Goal: Task Accomplishment & Management: Use online tool/utility

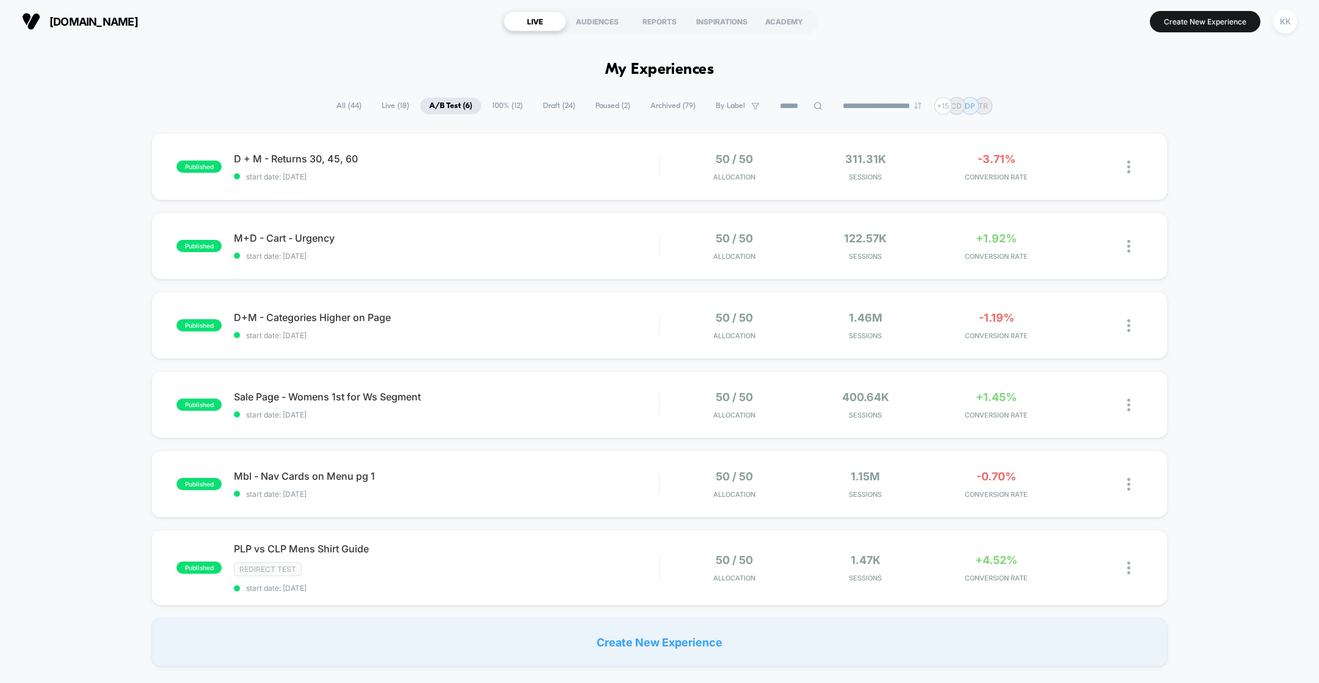
click at [497, 108] on span "100% ( 12 )" at bounding box center [507, 106] width 49 height 16
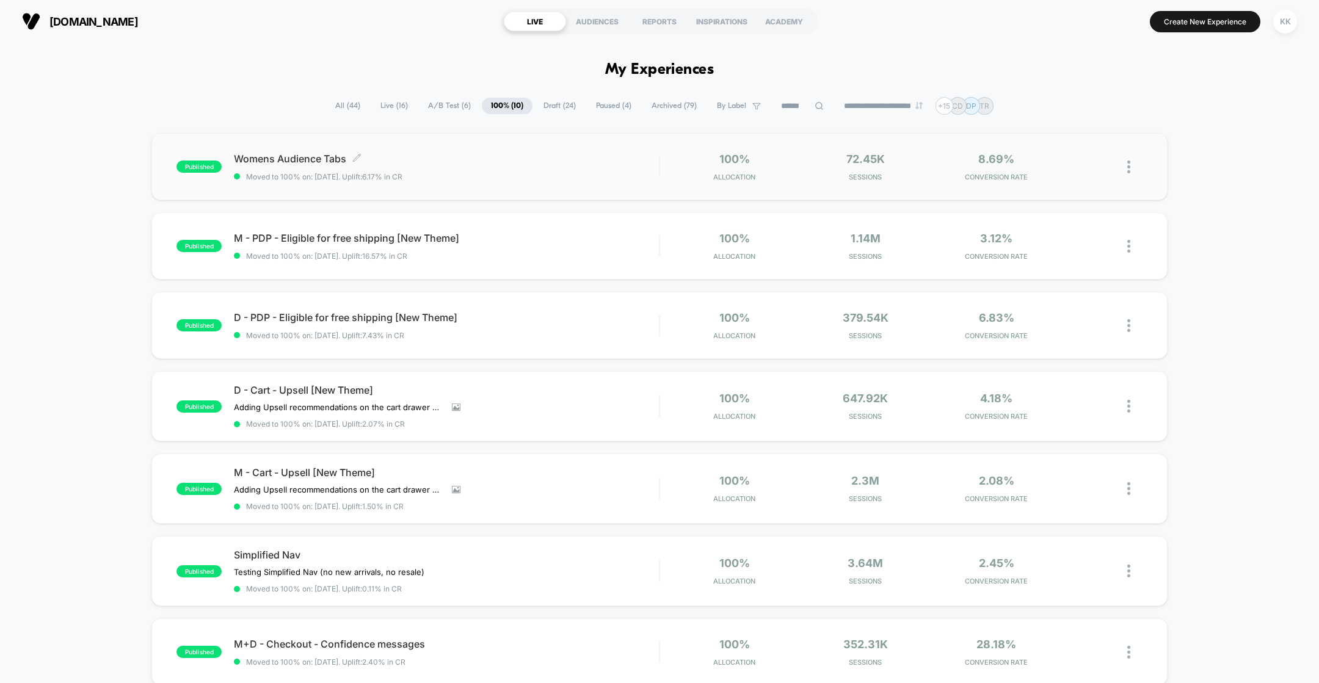
click at [534, 165] on div "Womens Audience Tabs Click to edit experience details Click to edit experience …" at bounding box center [446, 167] width 425 height 29
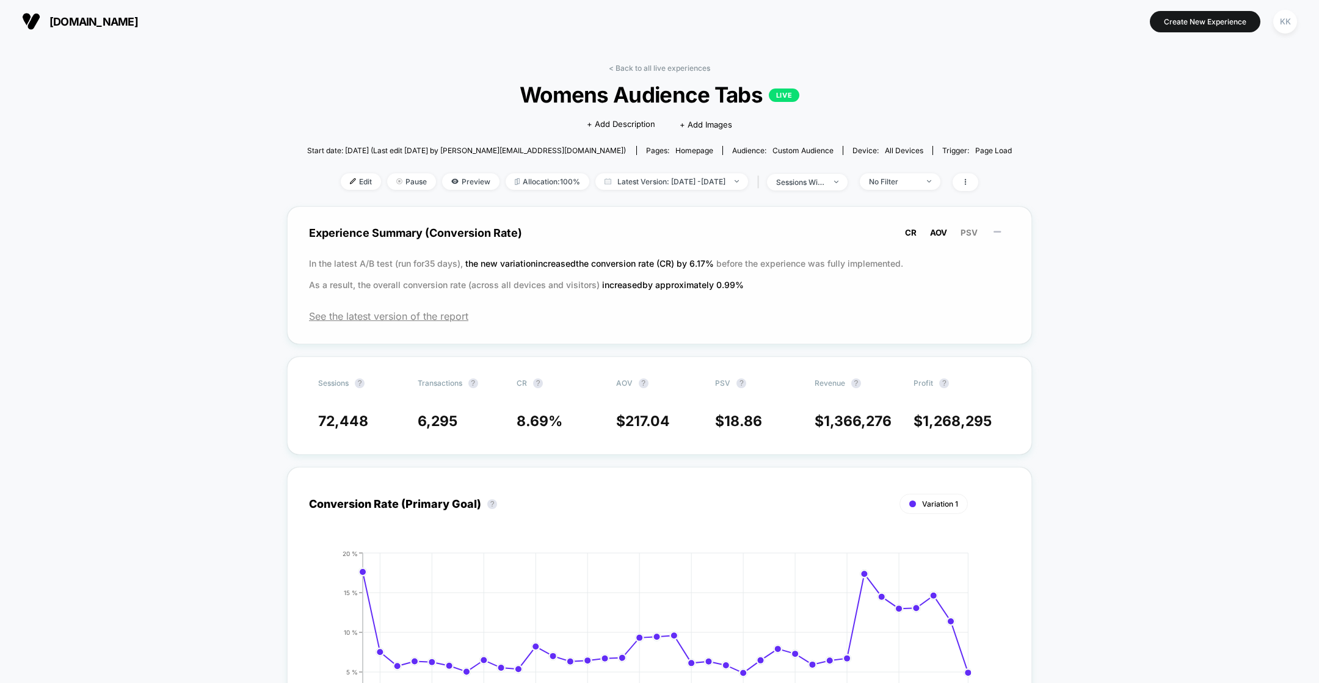
click at [937, 233] on span "AOV" at bounding box center [938, 233] width 17 height 10
click at [968, 233] on span "PSV" at bounding box center [969, 233] width 17 height 10
click at [622, 67] on link "< Back to all live experiences" at bounding box center [659, 68] width 101 height 9
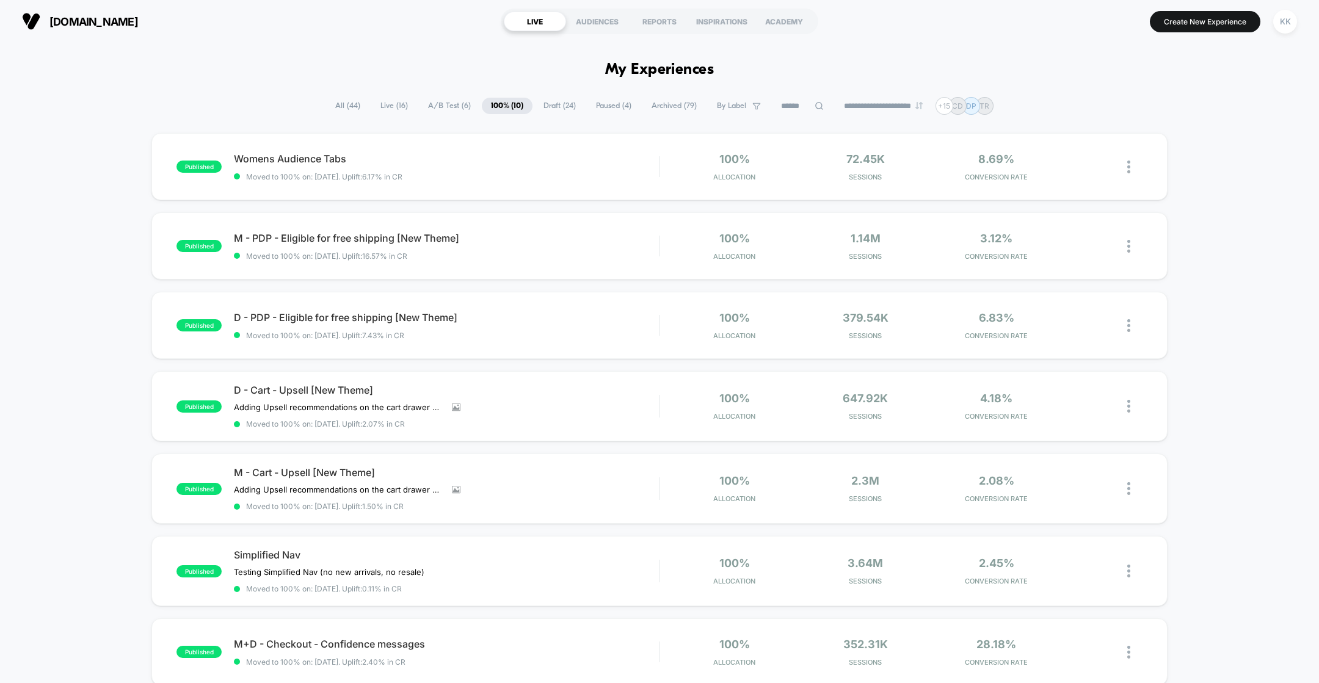
click at [449, 105] on span "A/B Test ( 6 )" at bounding box center [449, 106] width 61 height 16
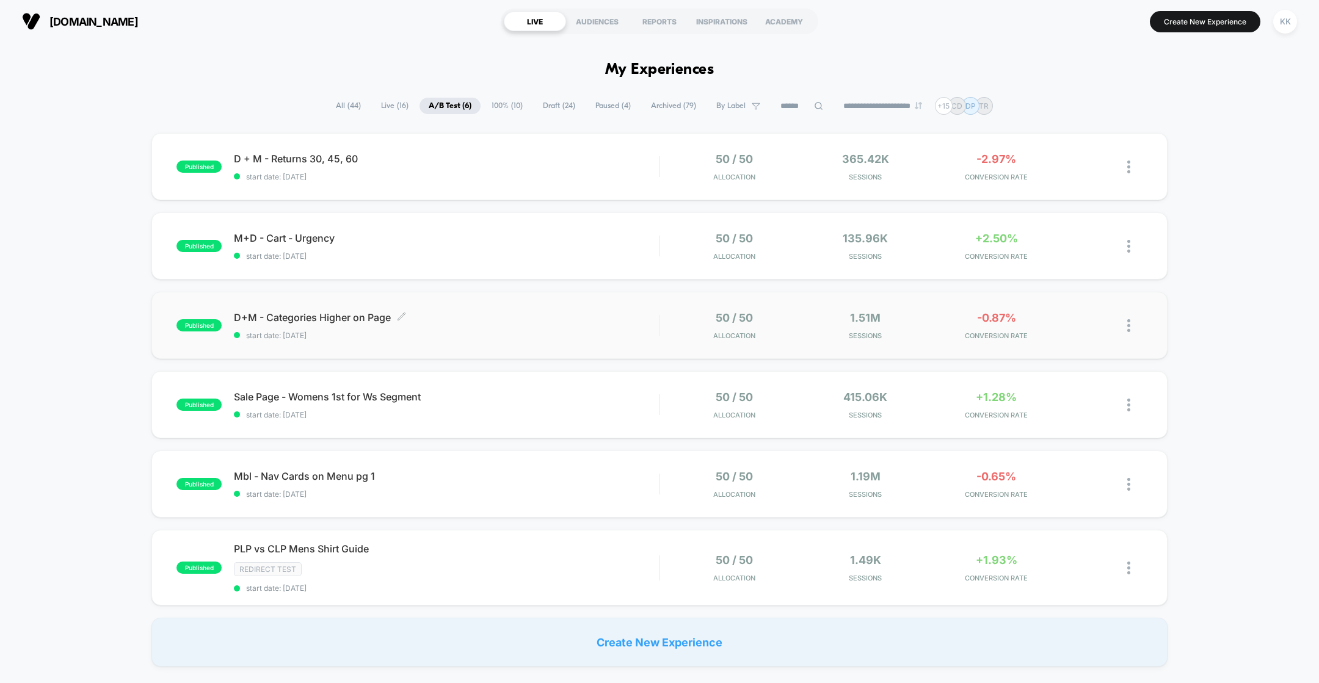
click at [438, 327] on div "D+M - Categories Higher on Page Click to edit experience details Click to edit …" at bounding box center [446, 325] width 425 height 29
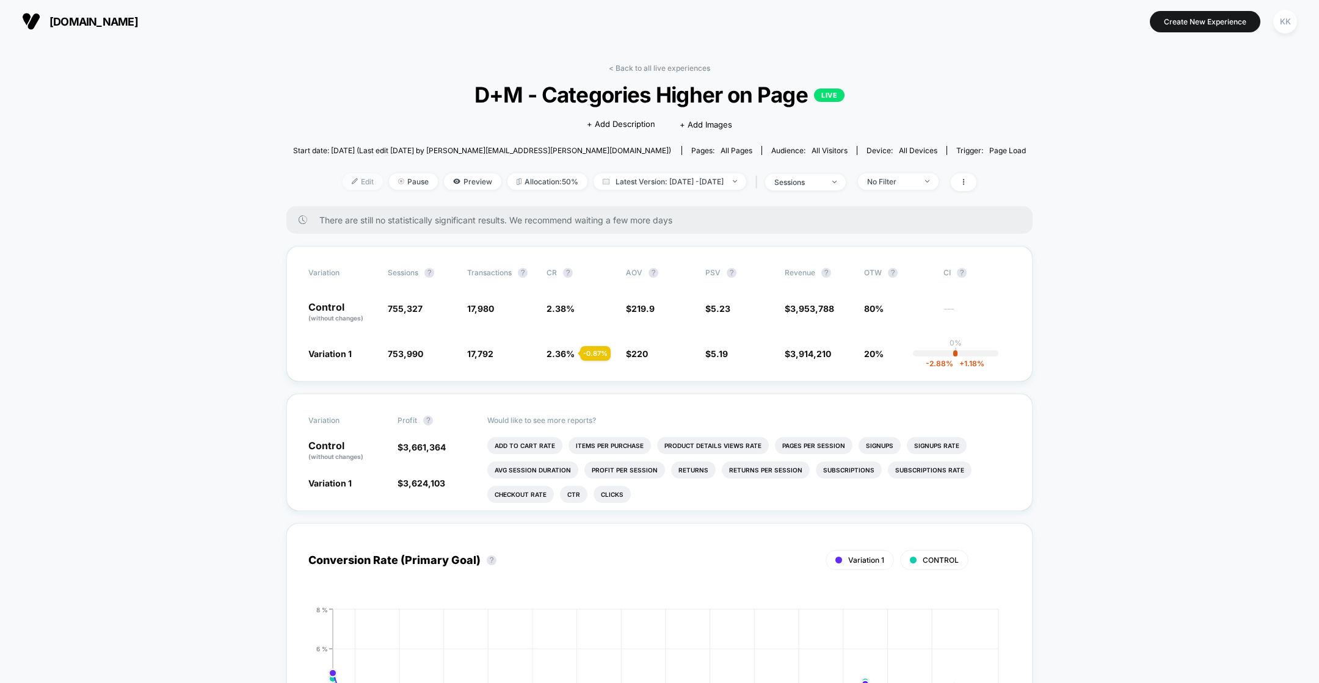
click at [352, 183] on img at bounding box center [355, 181] width 6 height 6
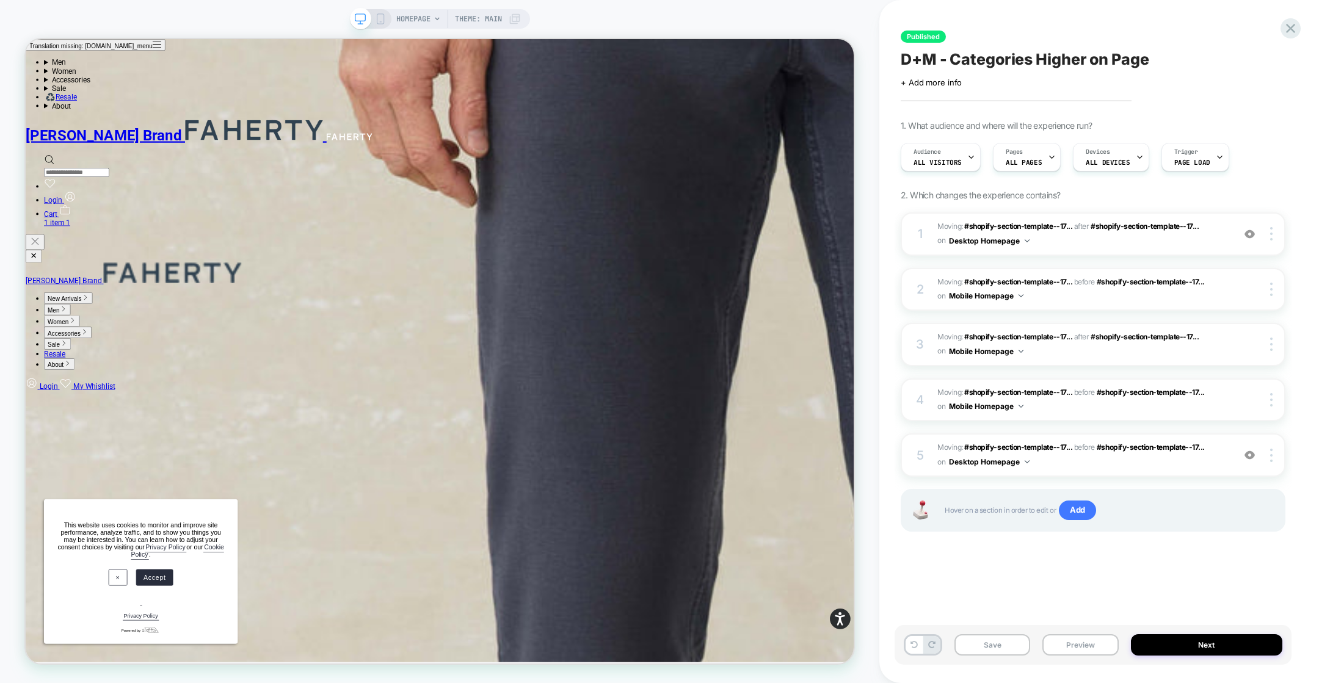
scroll to position [1189, 0]
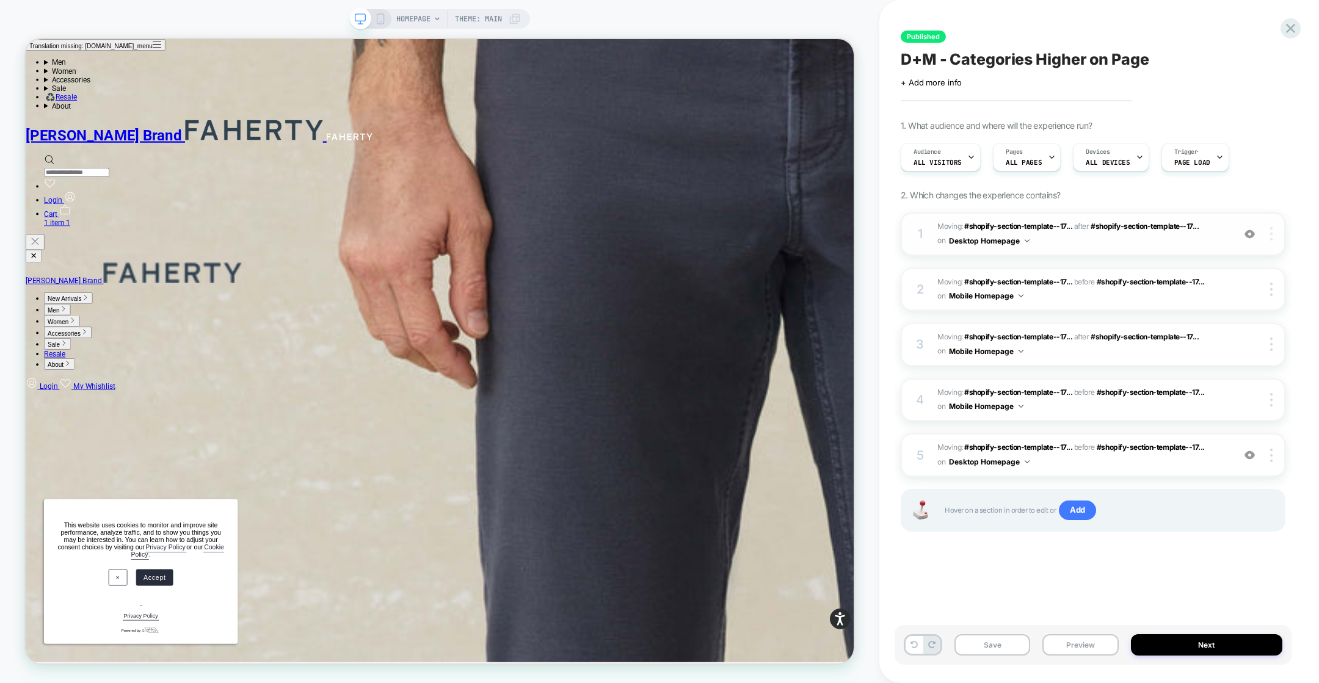
click at [1271, 238] on img at bounding box center [1271, 233] width 2 height 13
click at [1271, 236] on img at bounding box center [1271, 233] width 2 height 13
click at [1105, 246] on span "Moving: #shopify-section-template--17... #shopify-section-template--17248154517…" at bounding box center [1082, 234] width 290 height 29
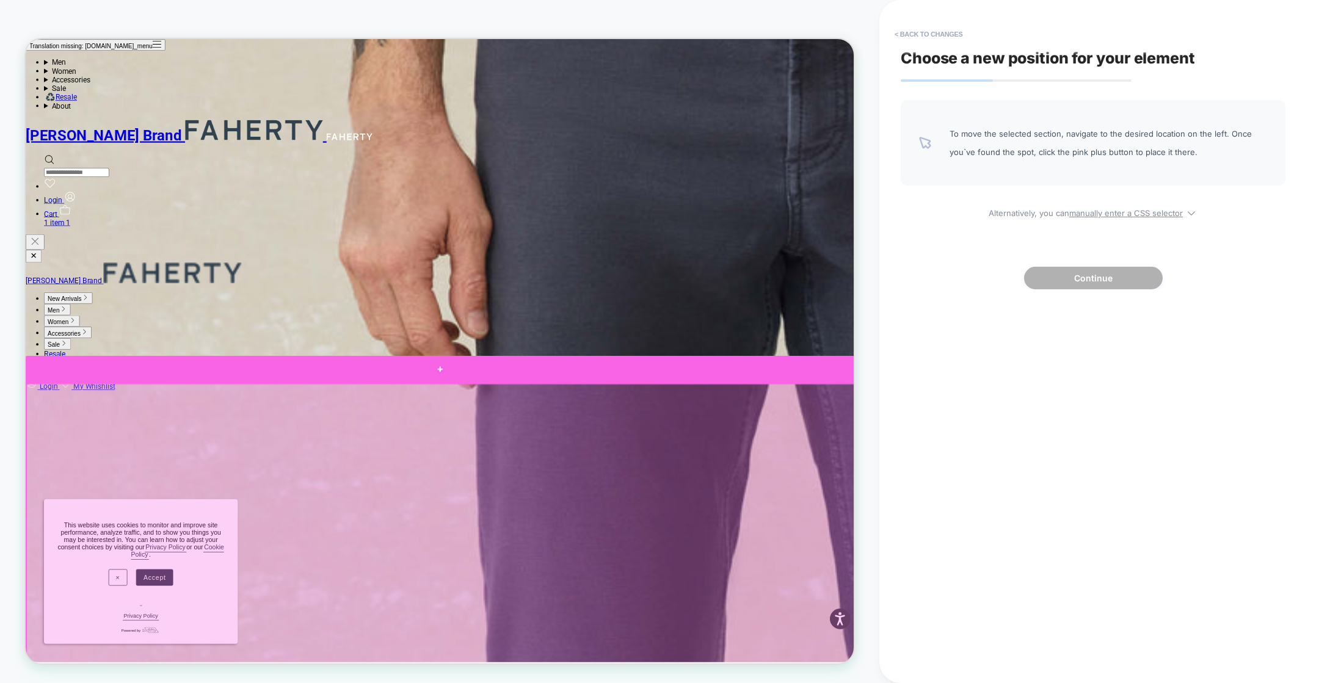
click at [574, 481] on div at bounding box center [579, 479] width 1106 height 37
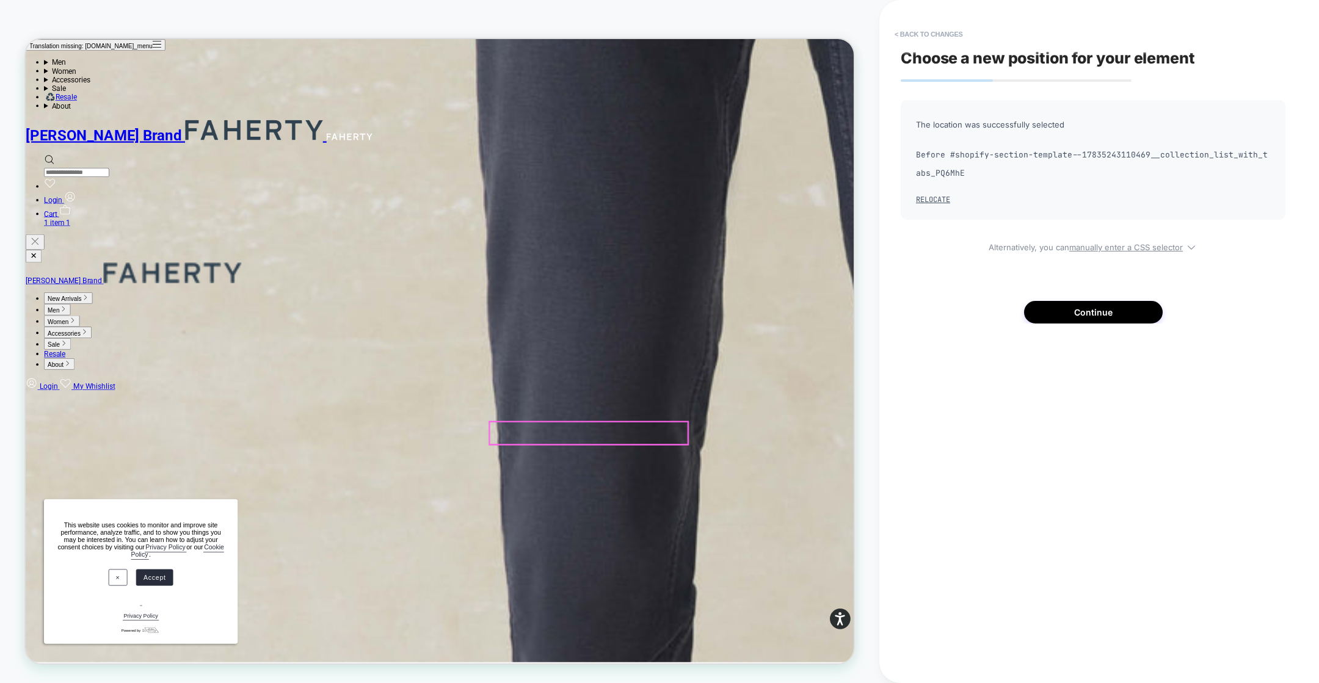
scroll to position [2019, 0]
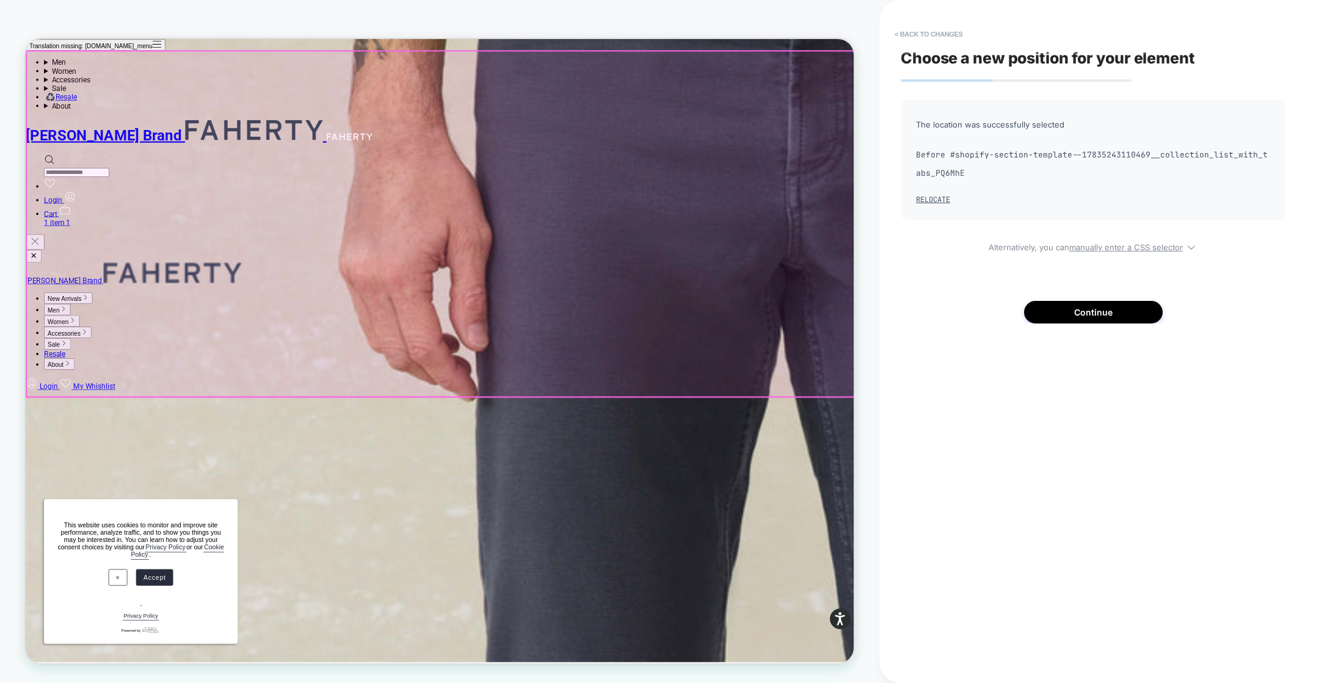
scroll to position [1183, 0]
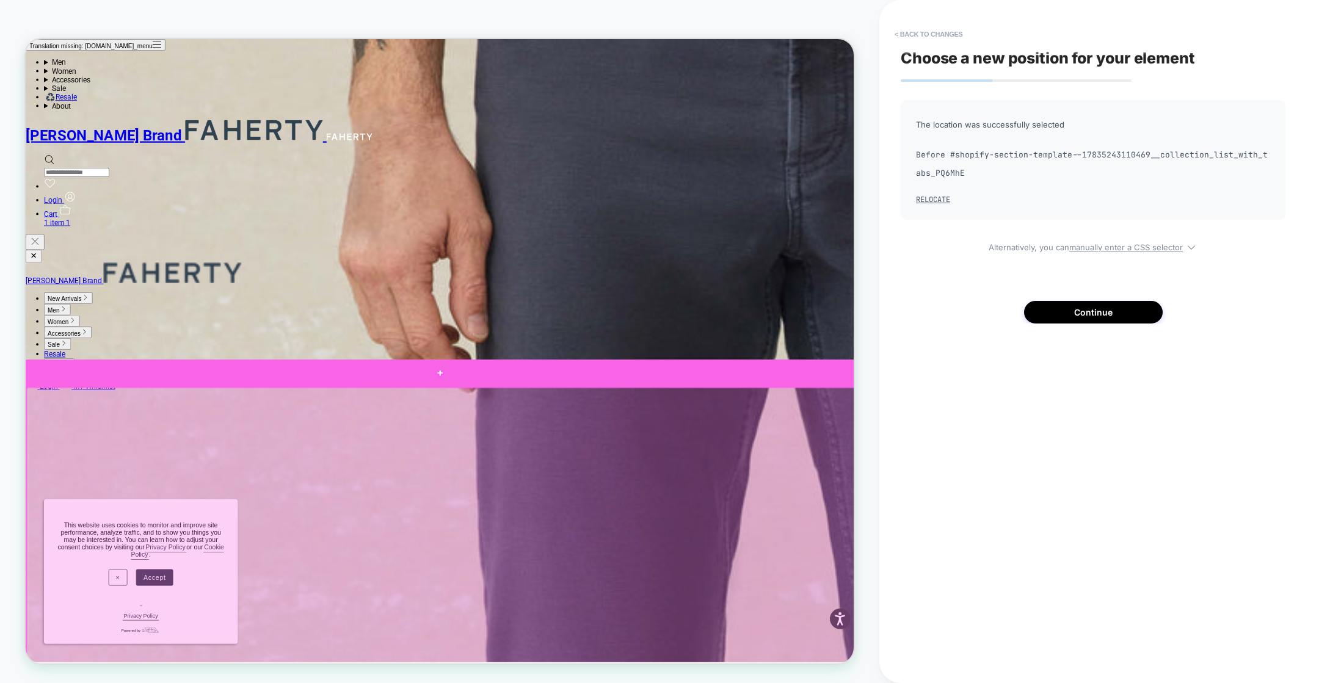
click at [579, 486] on div at bounding box center [579, 485] width 1106 height 37
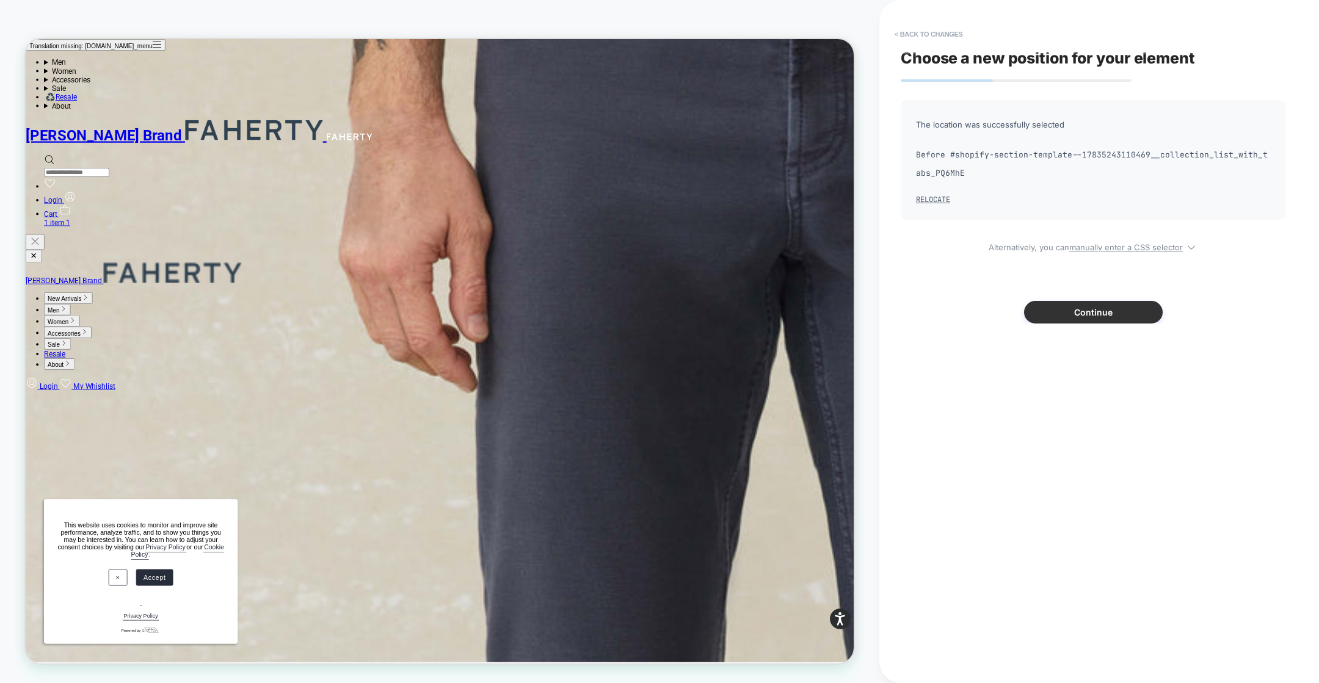
click at [1089, 316] on button "Continue" at bounding box center [1093, 312] width 139 height 23
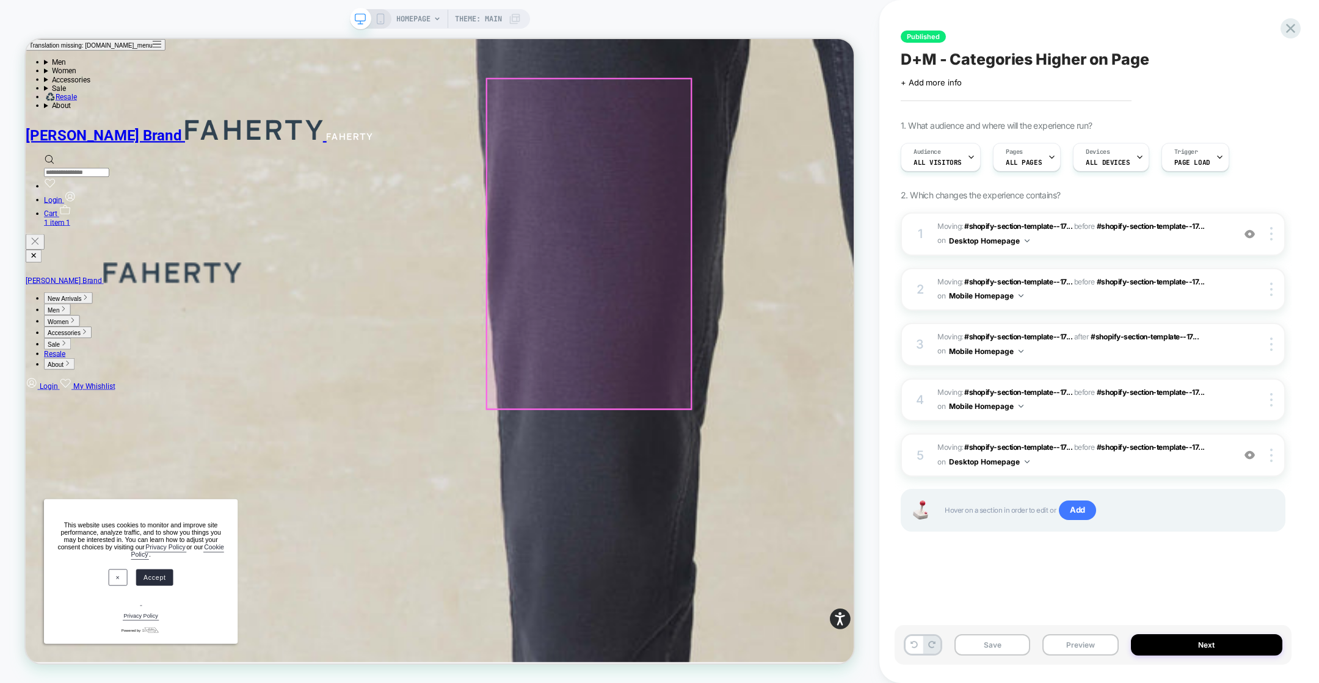
scroll to position [1528, 0]
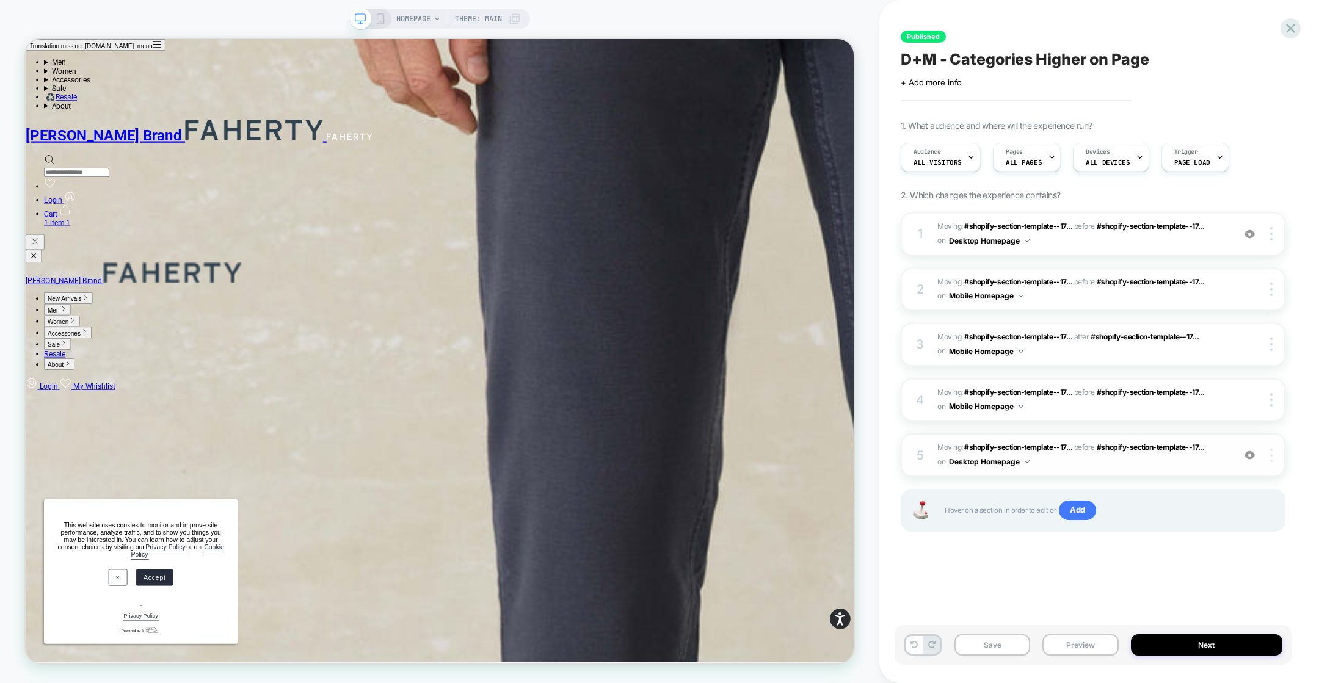
click at [1273, 455] on div at bounding box center [1273, 455] width 23 height 13
click at [1182, 456] on span "Moving: #shopify-section-template--17... #shopify-section-template--17835243110…" at bounding box center [1082, 455] width 290 height 29
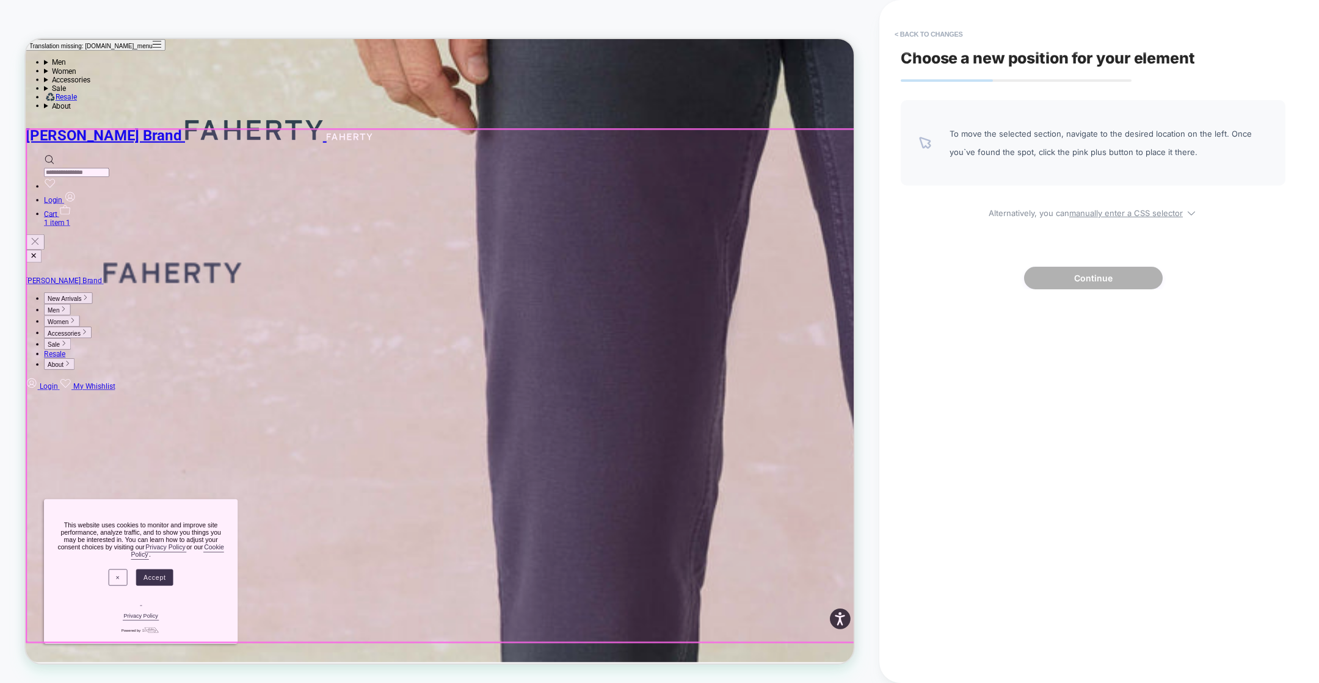
click at [730, 223] on div at bounding box center [580, 502] width 1106 height 684
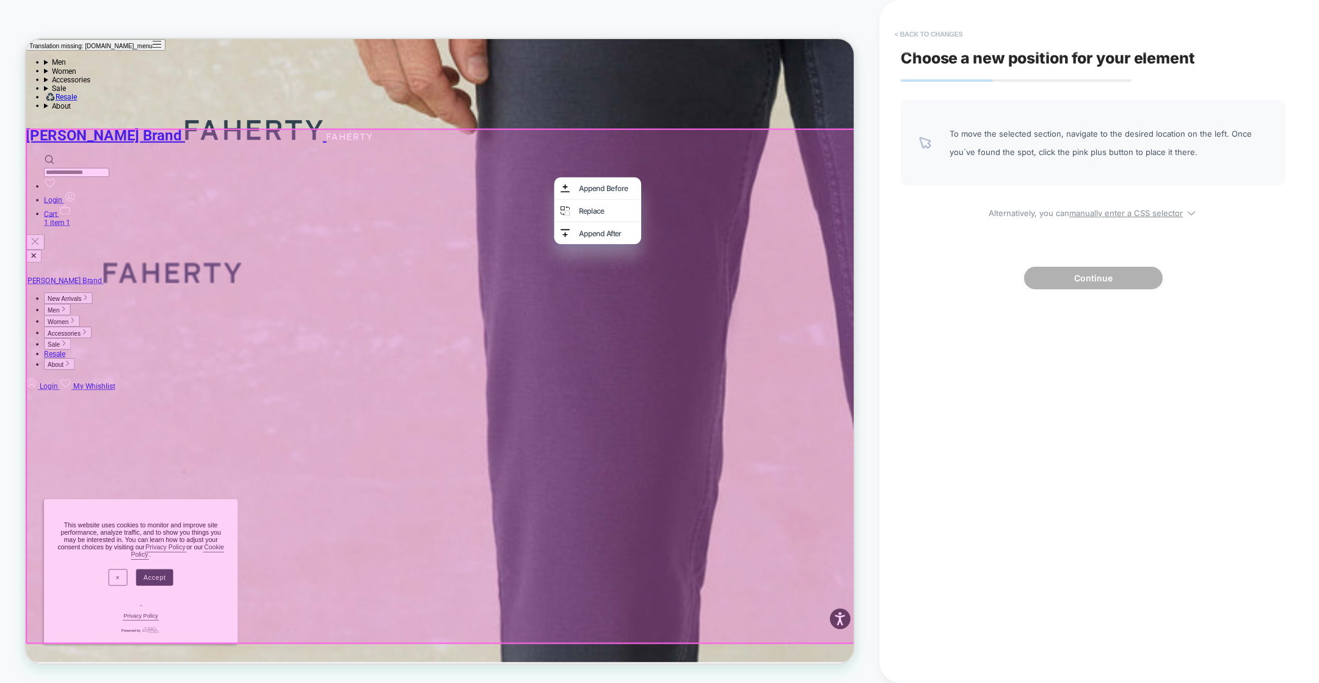
click at [910, 31] on button "< Back to changes" at bounding box center [928, 34] width 81 height 20
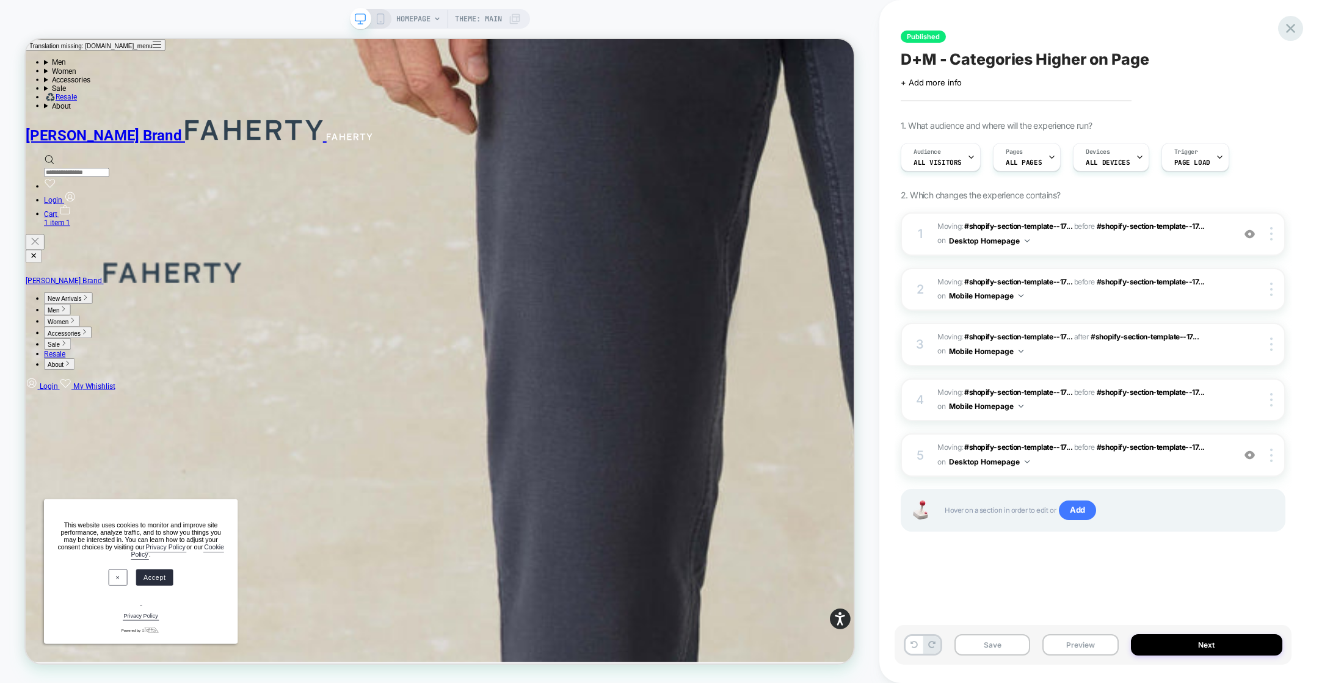
click at [1288, 27] on icon at bounding box center [1290, 28] width 16 height 16
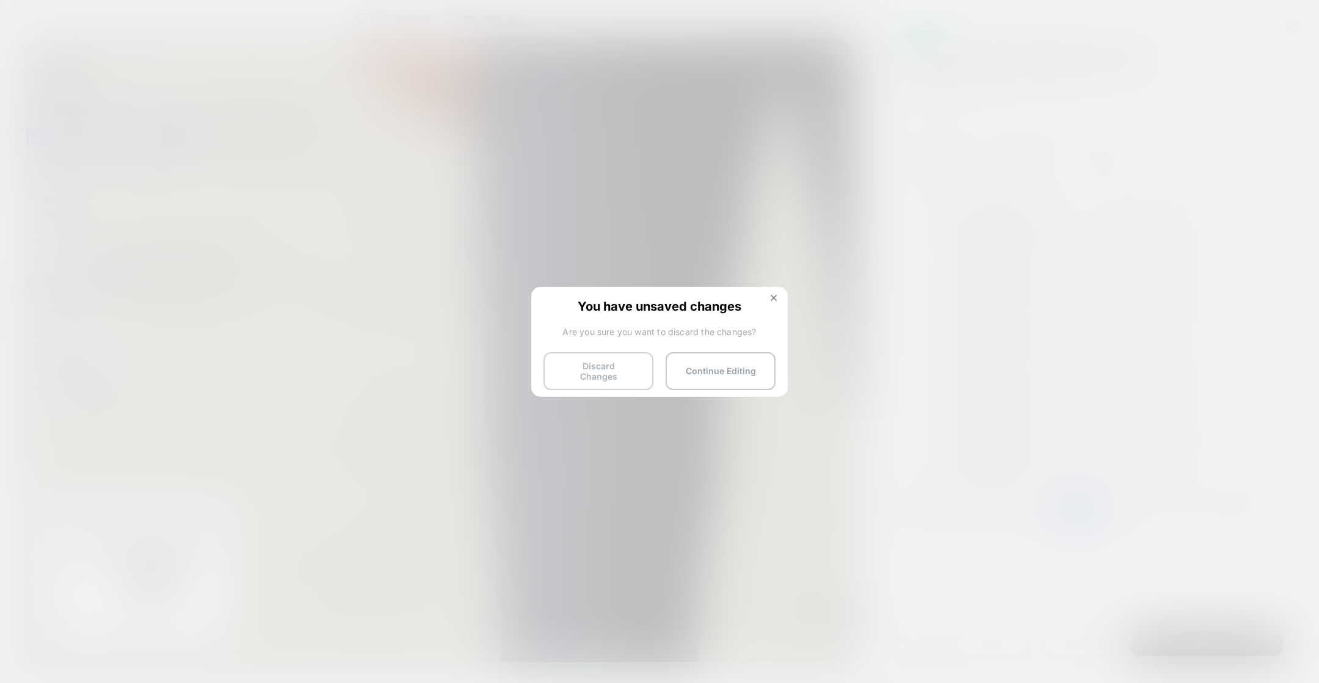
click at [605, 372] on button "Discard Changes" at bounding box center [598, 371] width 110 height 38
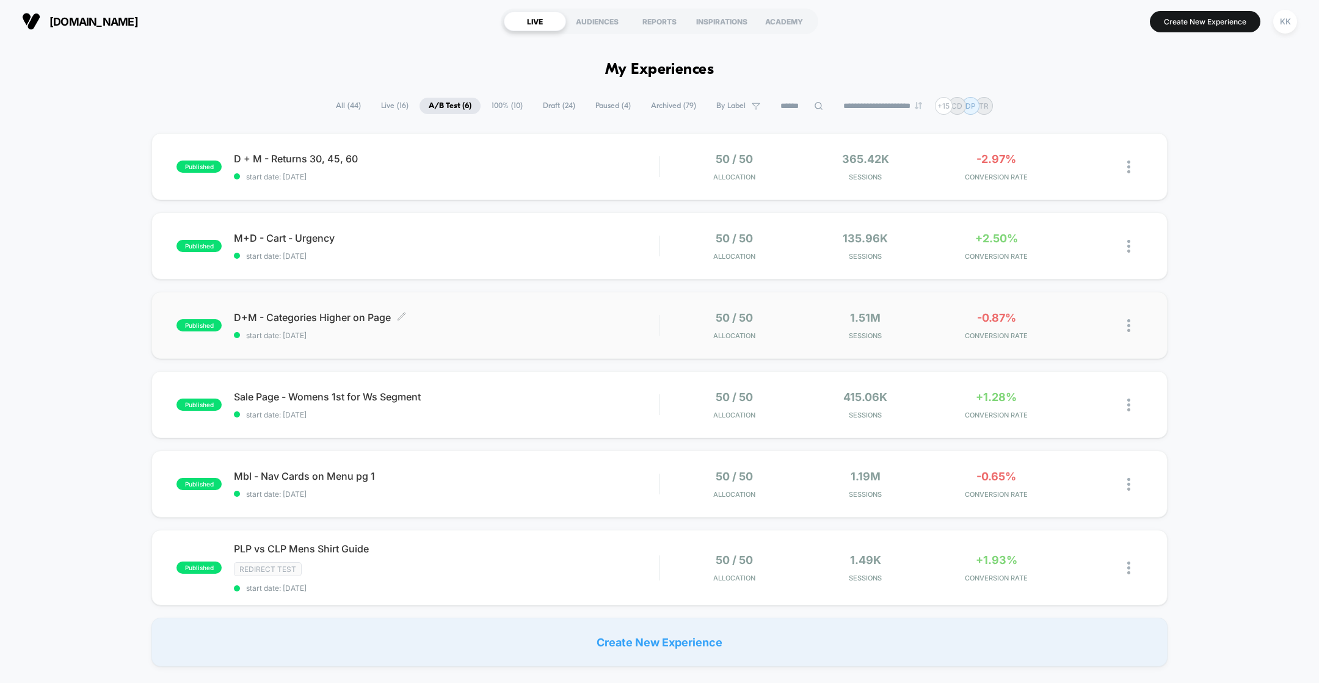
click at [556, 328] on div "D+M - Categories Higher on Page Click to edit experience details Click to edit …" at bounding box center [446, 325] width 425 height 29
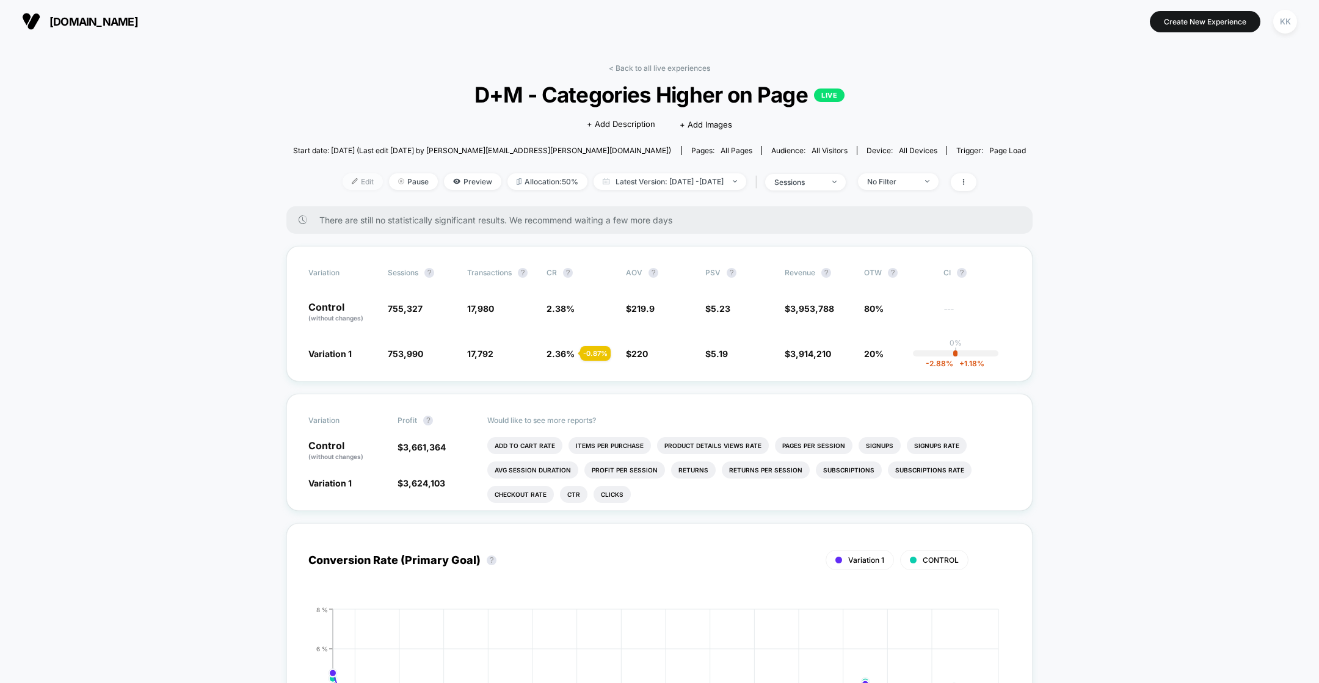
click at [352, 184] on img at bounding box center [355, 181] width 6 height 6
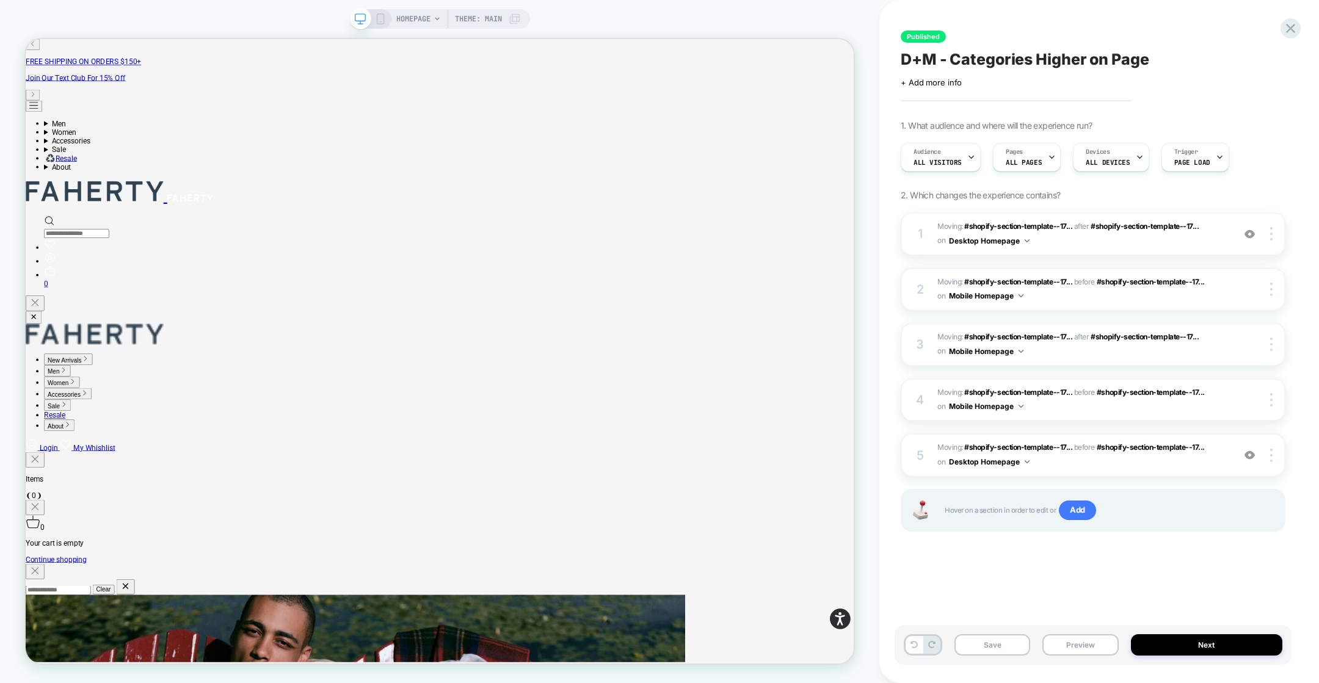
click at [378, 23] on rect at bounding box center [380, 19] width 7 height 10
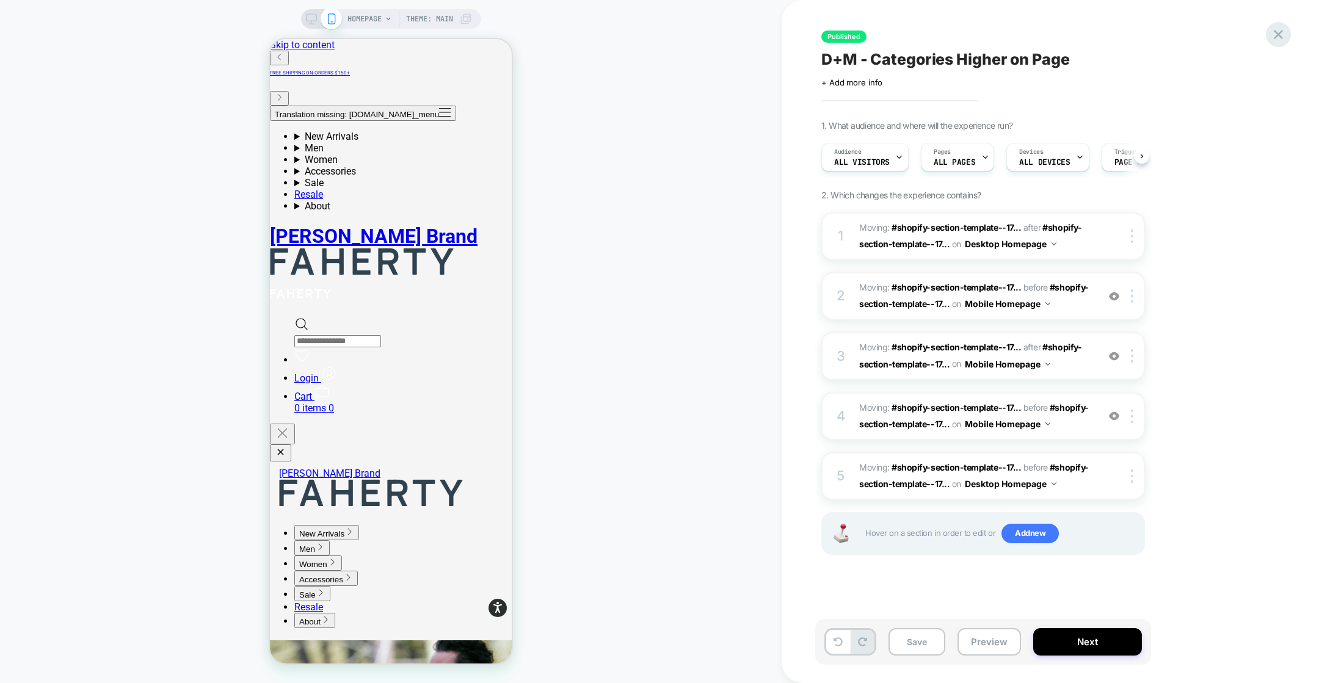
click at [1278, 34] on icon at bounding box center [1278, 34] width 9 height 9
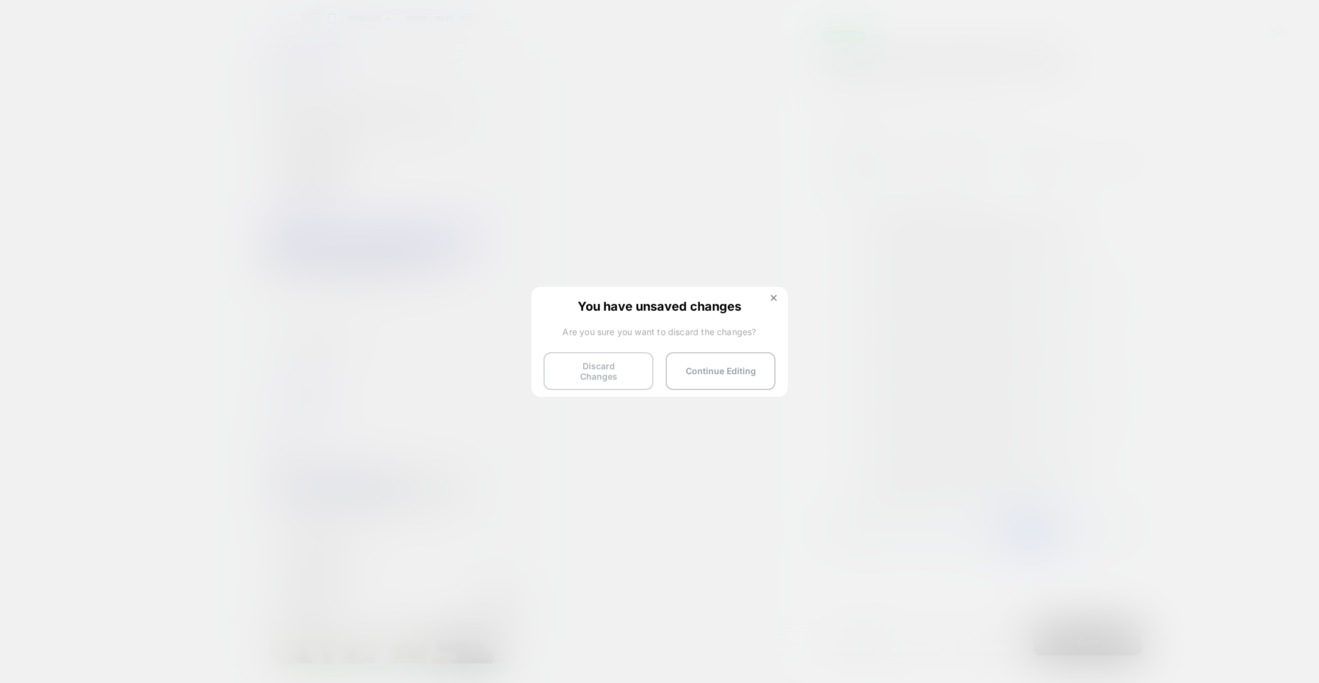
click at [616, 367] on button "Discard Changes" at bounding box center [598, 371] width 110 height 38
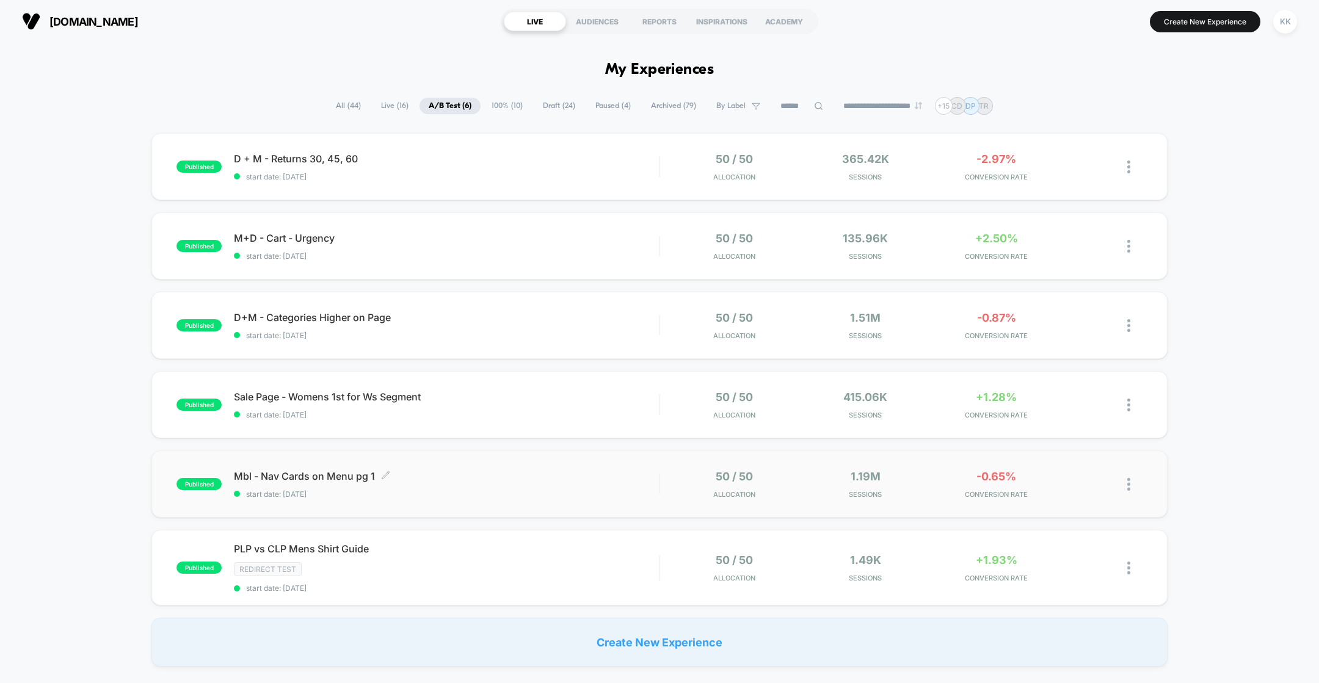
click at [474, 482] on div "Mbl - Nav Cards on Menu pg 1 Click to edit experience details Click to edit exp…" at bounding box center [446, 484] width 425 height 29
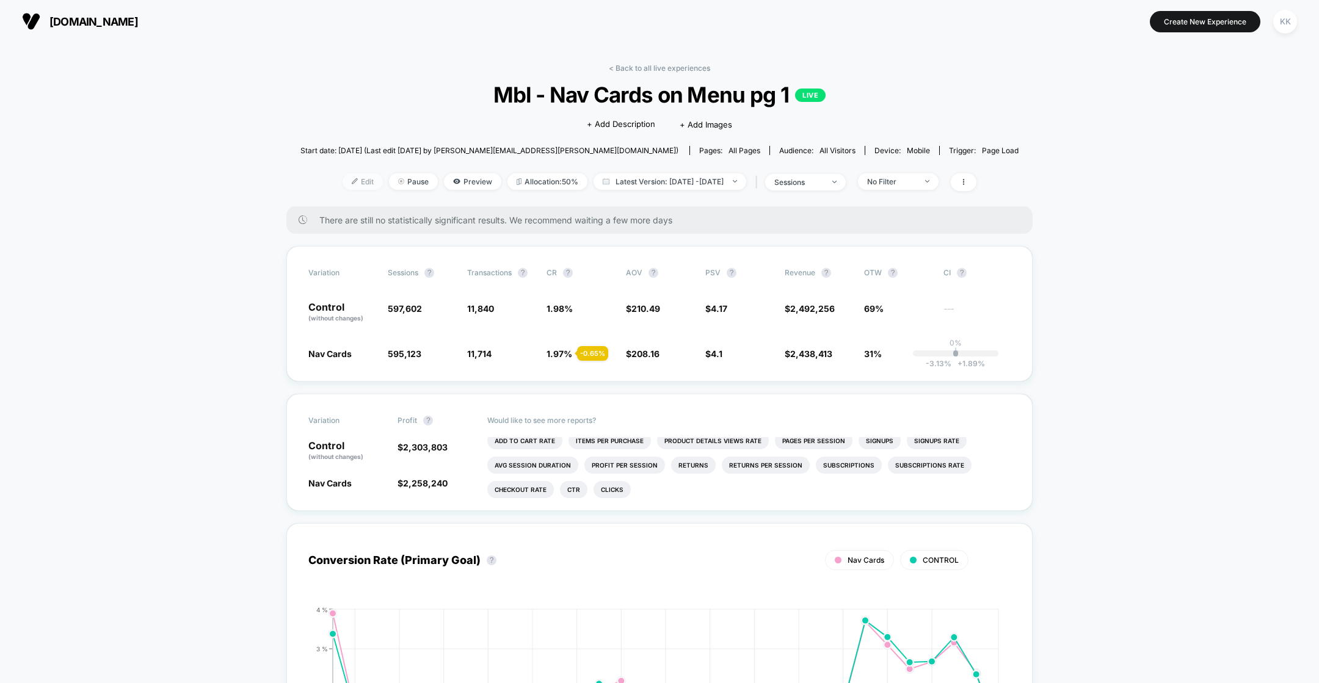
click at [352, 180] on img at bounding box center [355, 181] width 6 height 6
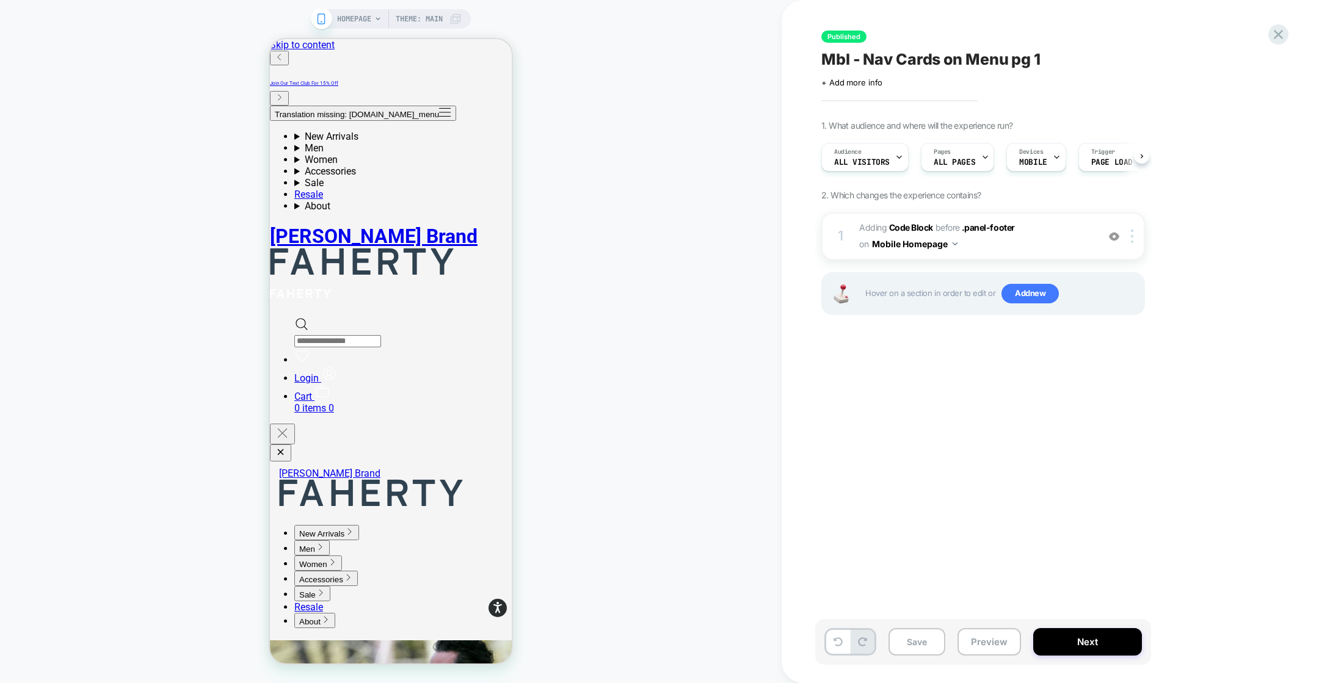
click at [374, 21] on icon at bounding box center [377, 18] width 7 height 7
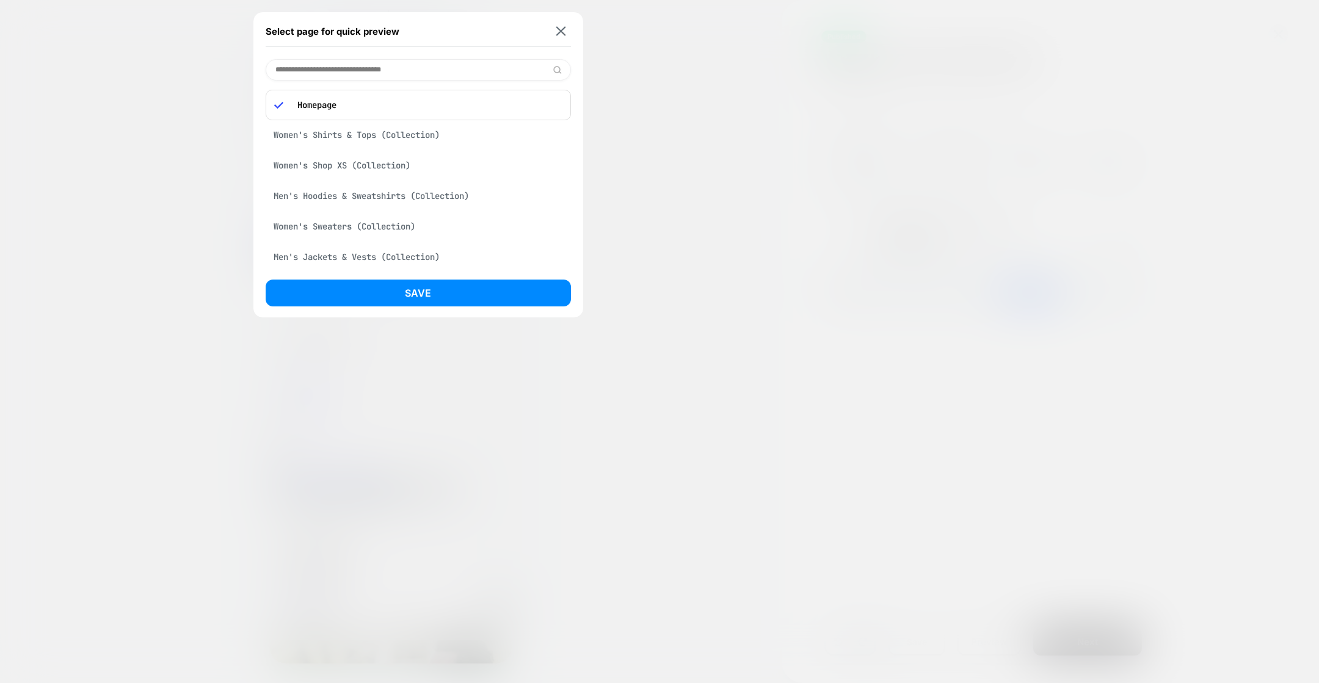
click at [316, 71] on input at bounding box center [418, 69] width 305 height 21
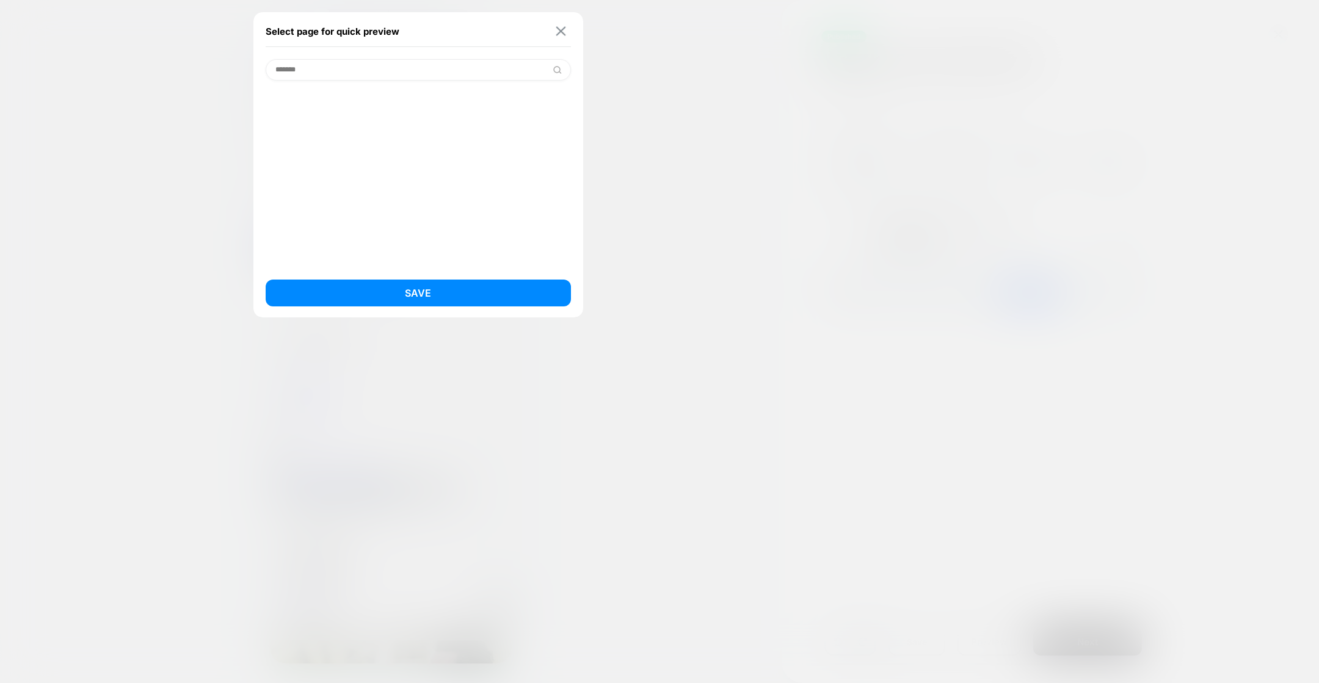
type input "*******"
click at [560, 27] on img at bounding box center [561, 31] width 10 height 9
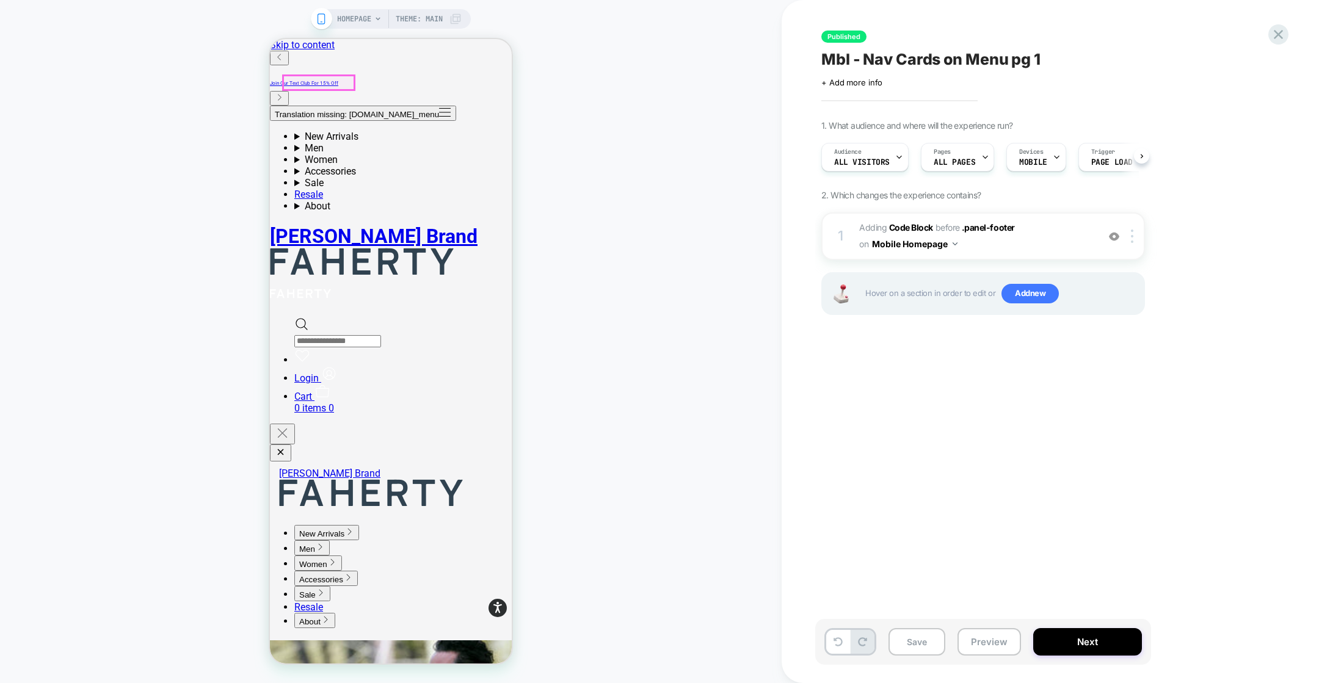
click at [285, 106] on button "Translation missing: [DOMAIN_NAME]_menu" at bounding box center [363, 113] width 186 height 15
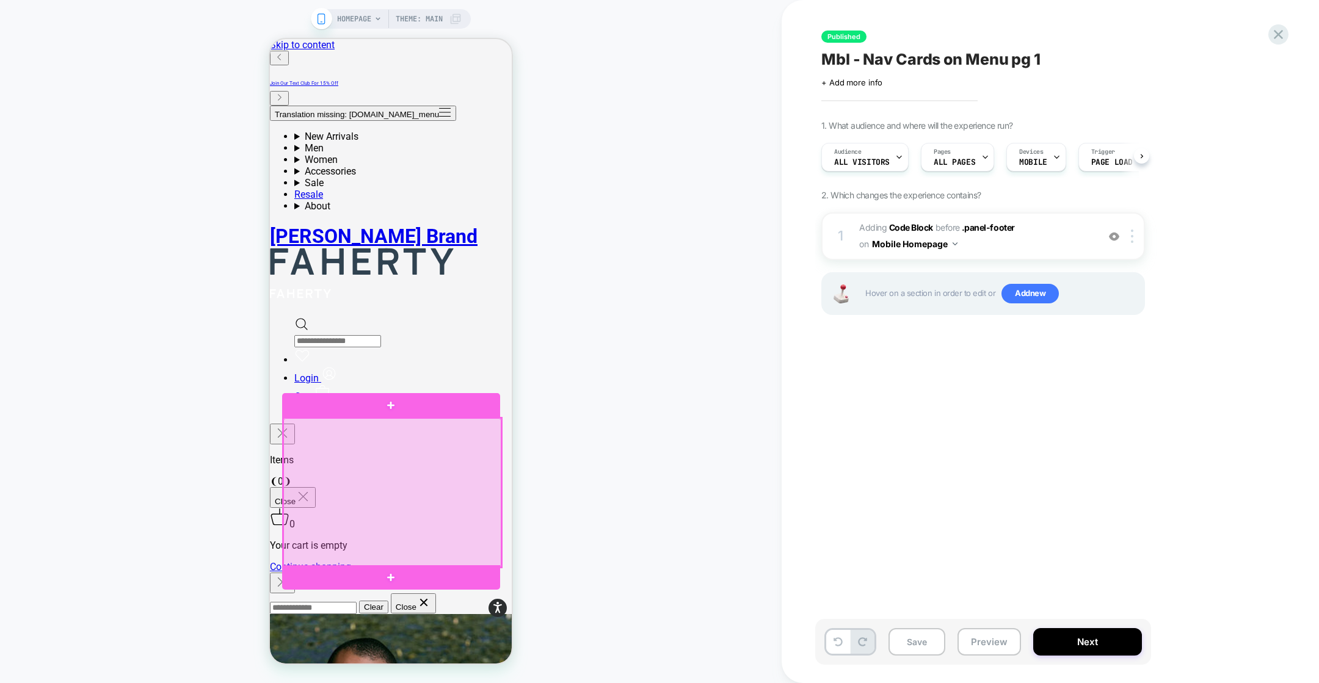
click at [347, 547] on div at bounding box center [392, 492] width 218 height 148
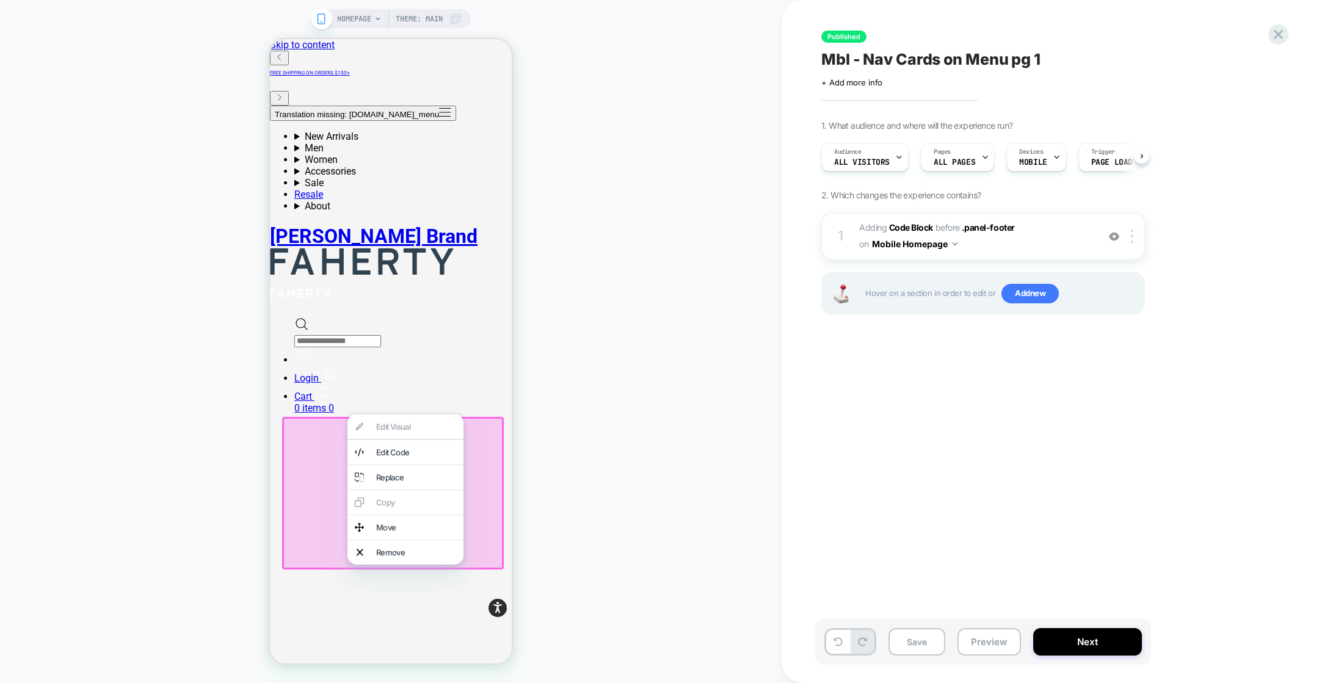
click at [287, 106] on button "Translation missing: [DOMAIN_NAME]_menu" at bounding box center [363, 113] width 186 height 15
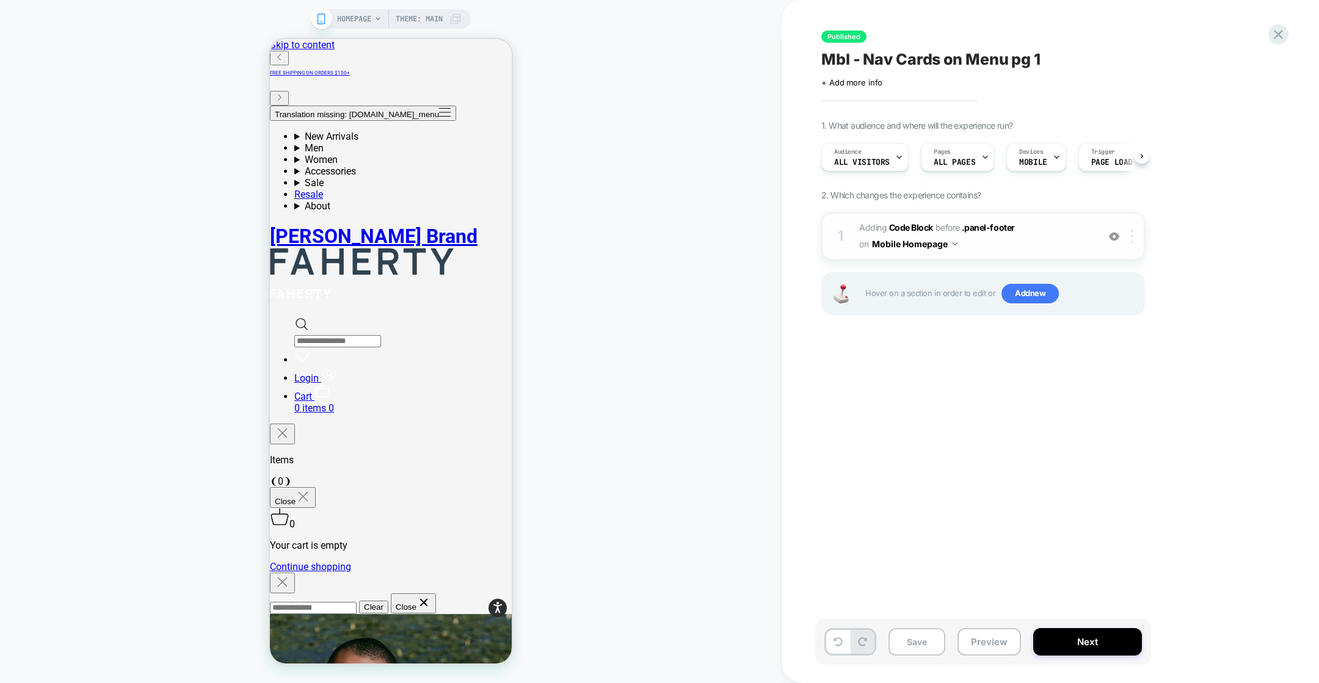
click at [1134, 239] on div at bounding box center [1134, 236] width 20 height 13
click at [1083, 245] on span "Adding Code Block BEFORE .panel-footer .panel-footer on Mobile Homepage" at bounding box center [975, 236] width 233 height 33
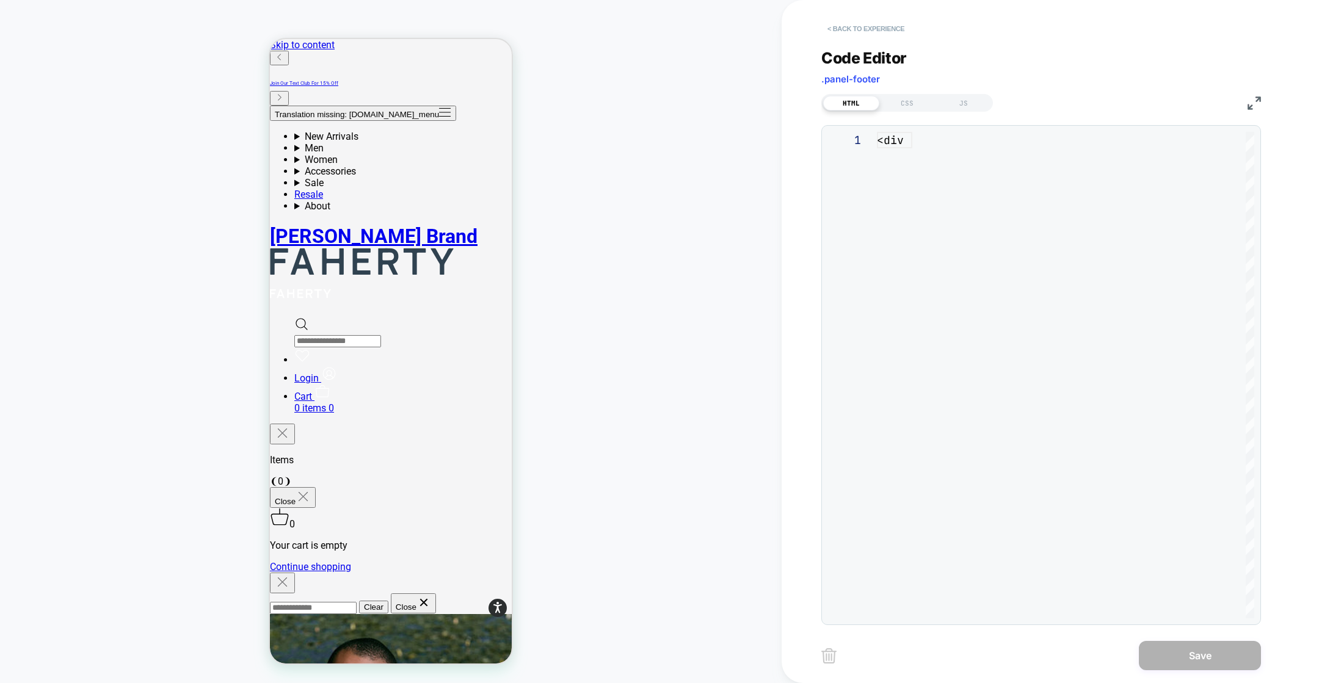
scroll to position [165, 0]
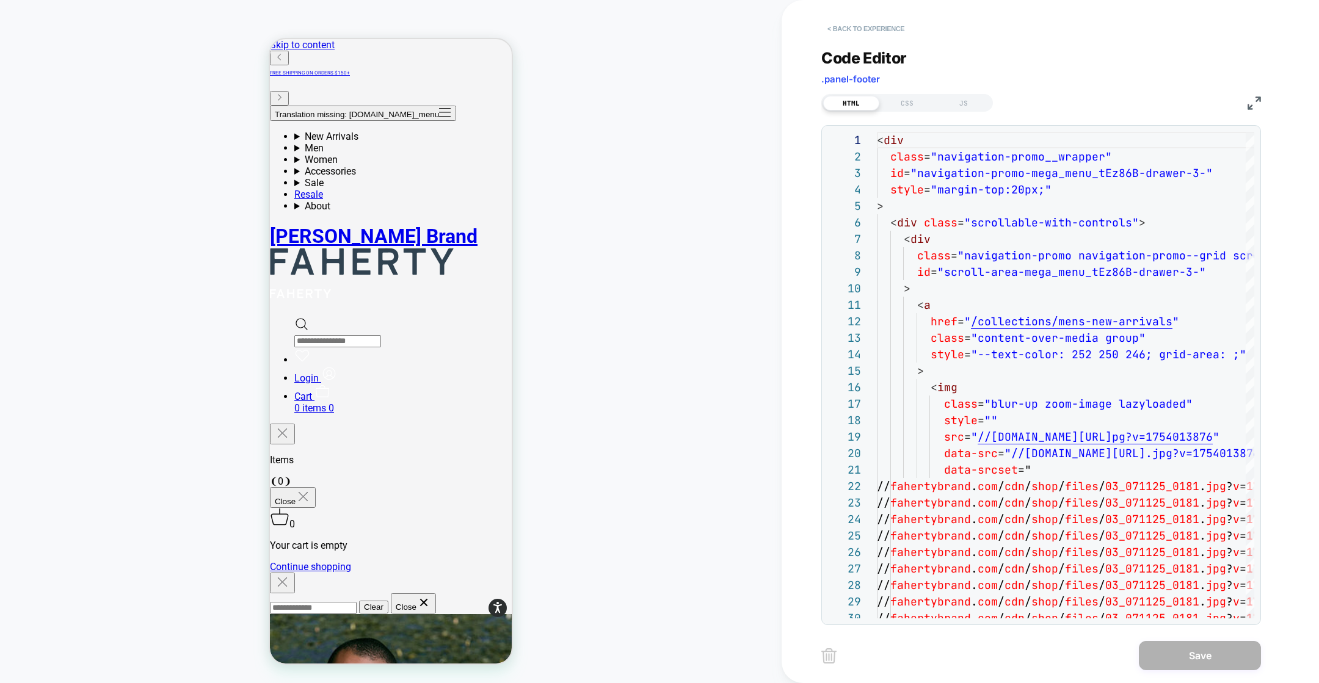
click at [851, 28] on button "< Back to experience" at bounding box center [865, 29] width 89 height 20
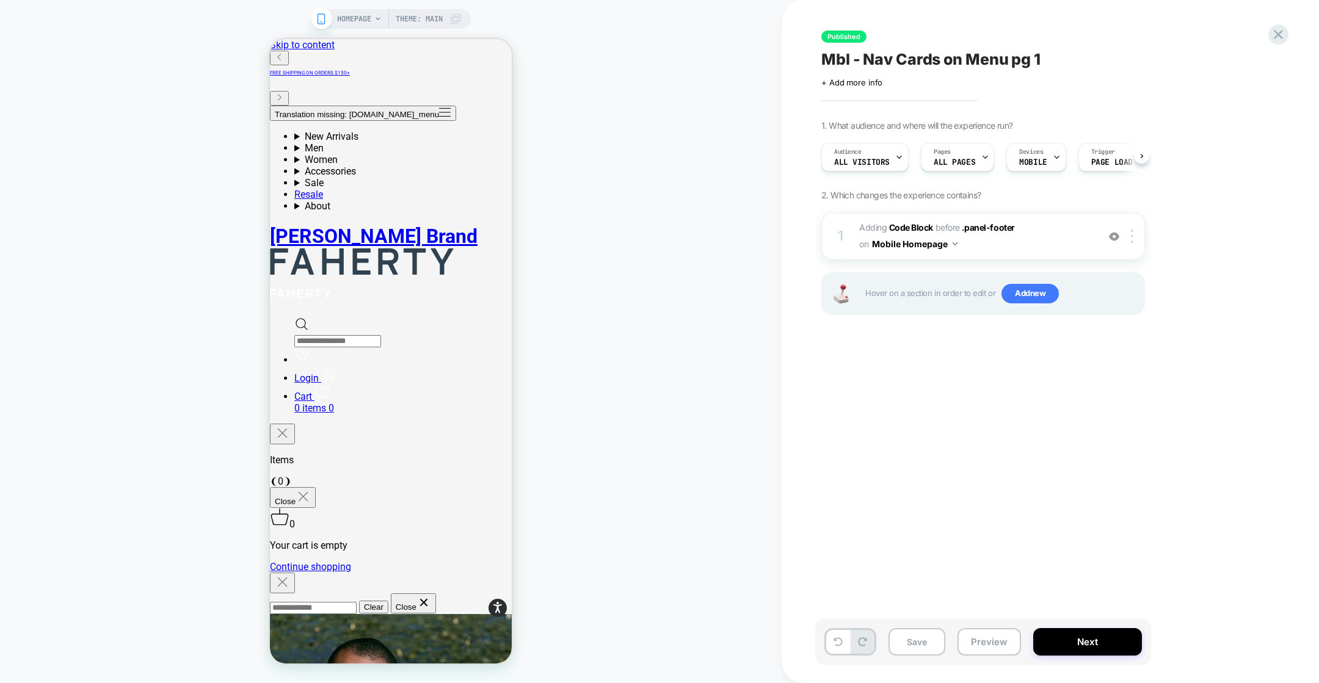
scroll to position [0, 0]
click at [1271, 38] on icon at bounding box center [1278, 34] width 16 height 16
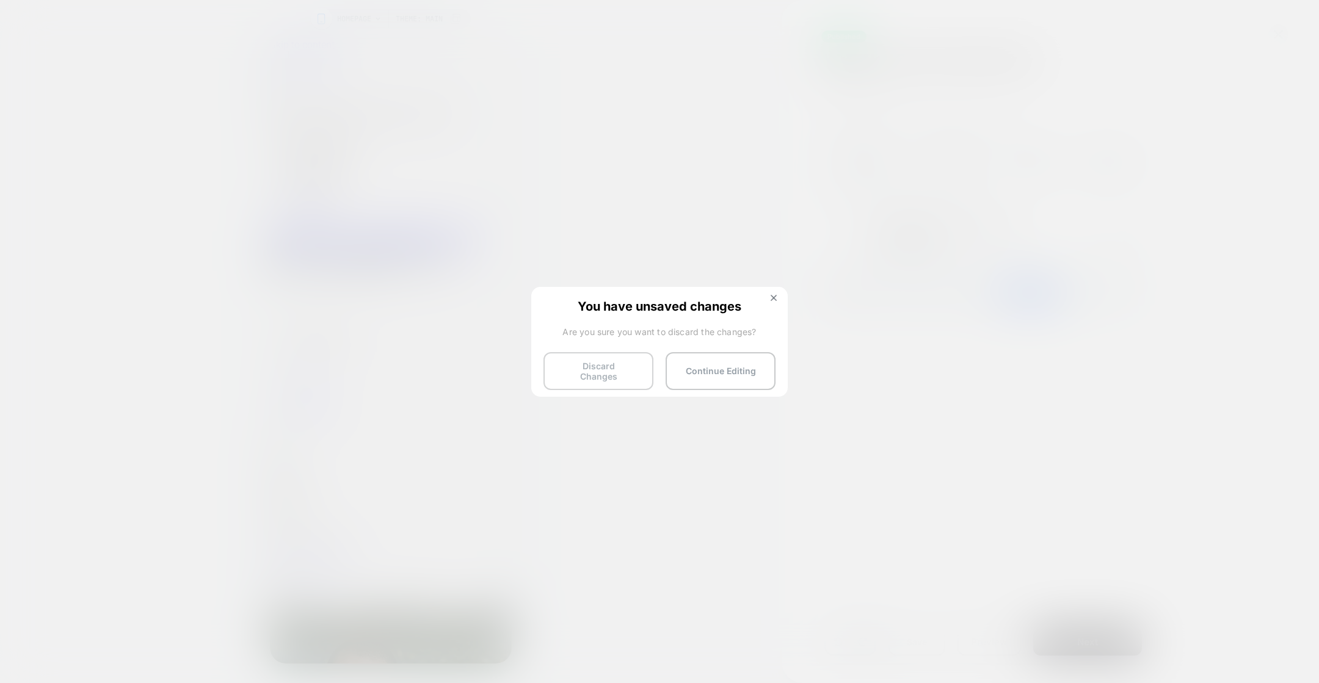
click at [608, 374] on button "Discard Changes" at bounding box center [598, 371] width 110 height 38
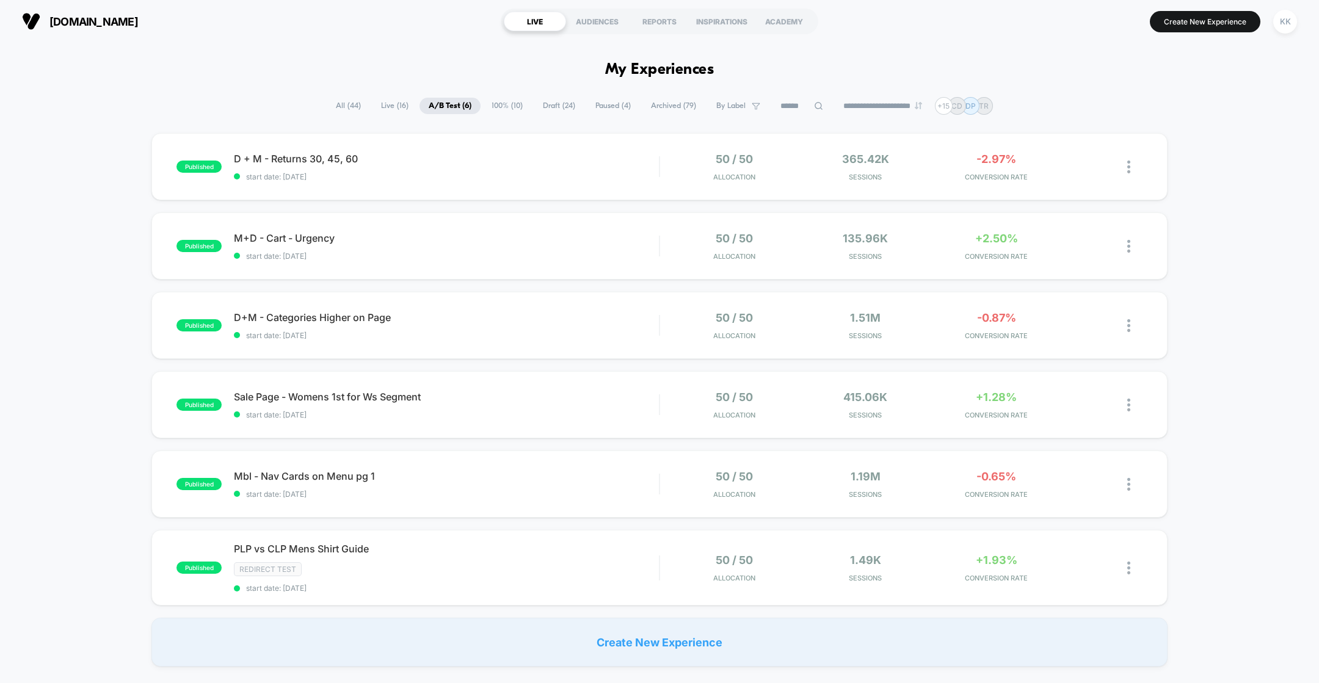
click at [92, 101] on div "**********" at bounding box center [659, 106] width 1319 height 18
